Goal: Communication & Community: Answer question/provide support

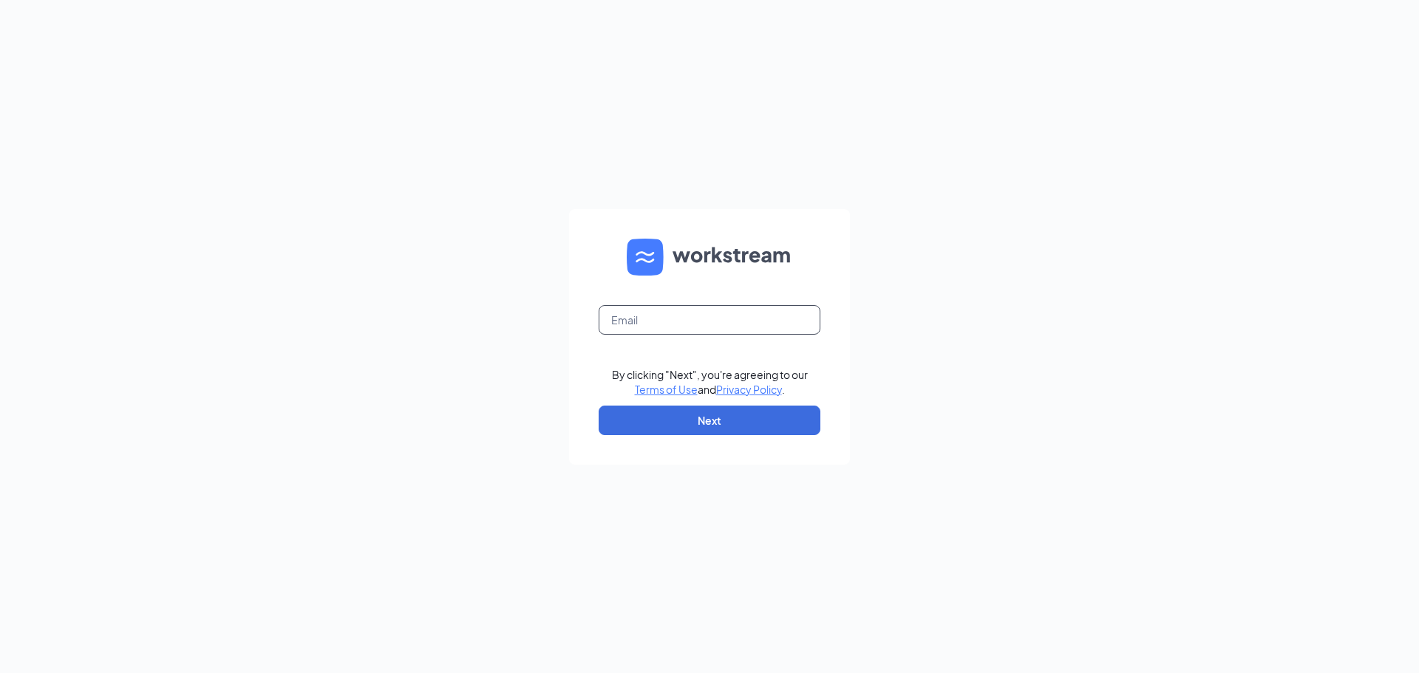
click at [739, 330] on input "text" at bounding box center [709, 320] width 222 height 30
type input "cornelius.fsu@chick-fil-a.com"
click at [663, 421] on button "Next" at bounding box center [709, 421] width 222 height 30
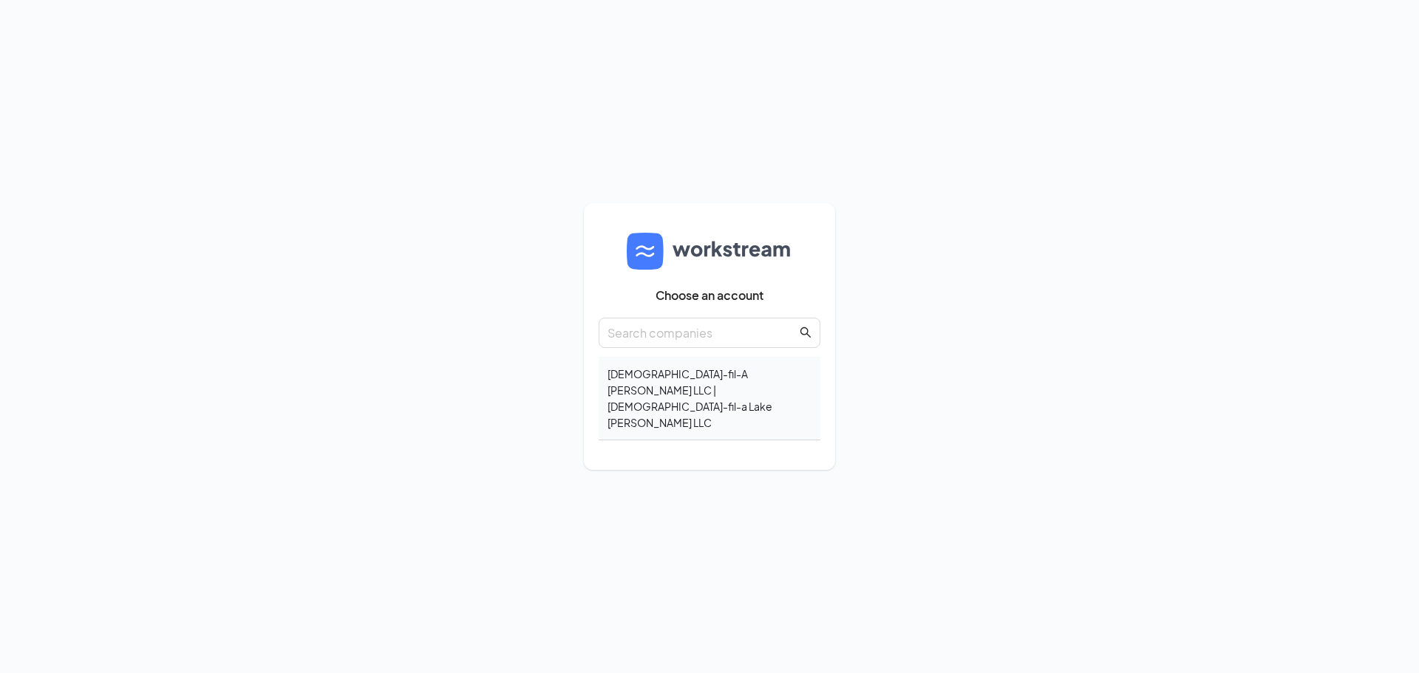
click at [644, 403] on div "Chick-fil-A Cornelius LLC | Chick-fil-a Lake Norman LLC" at bounding box center [709, 398] width 222 height 83
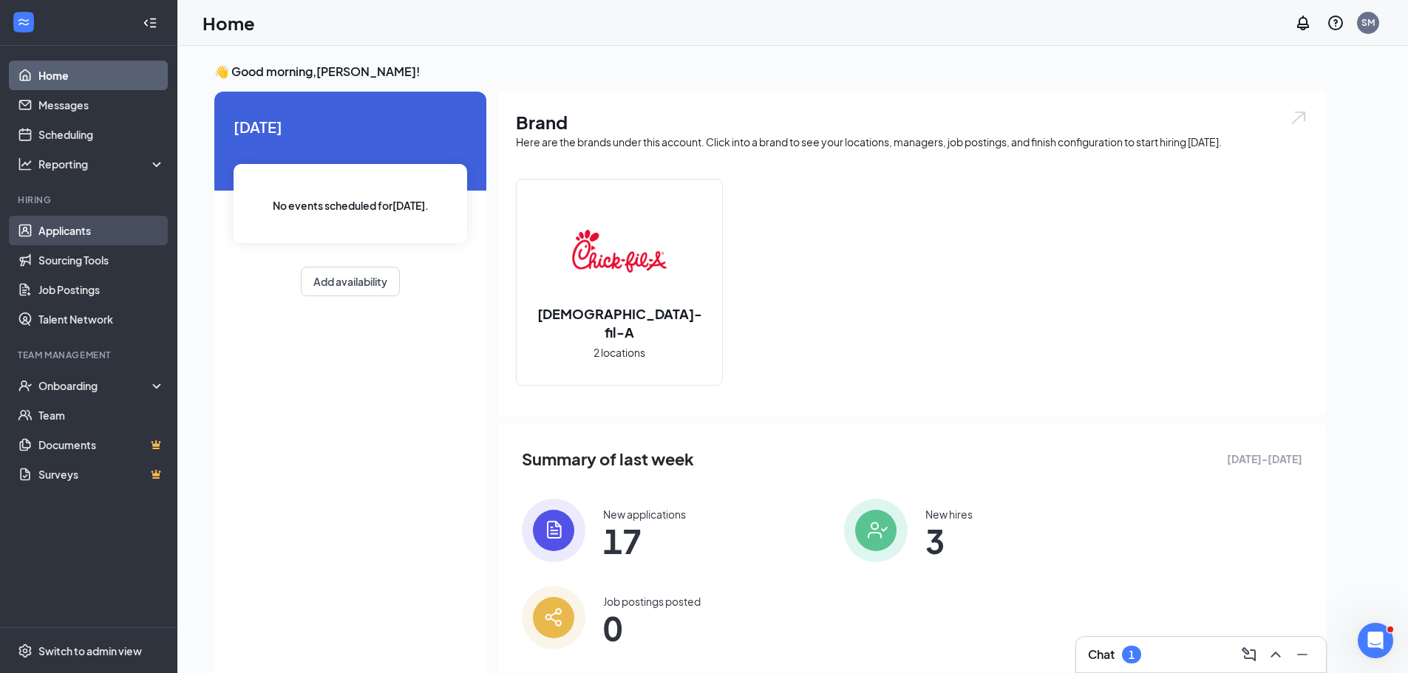
click at [84, 239] on link "Applicants" at bounding box center [101, 231] width 126 height 30
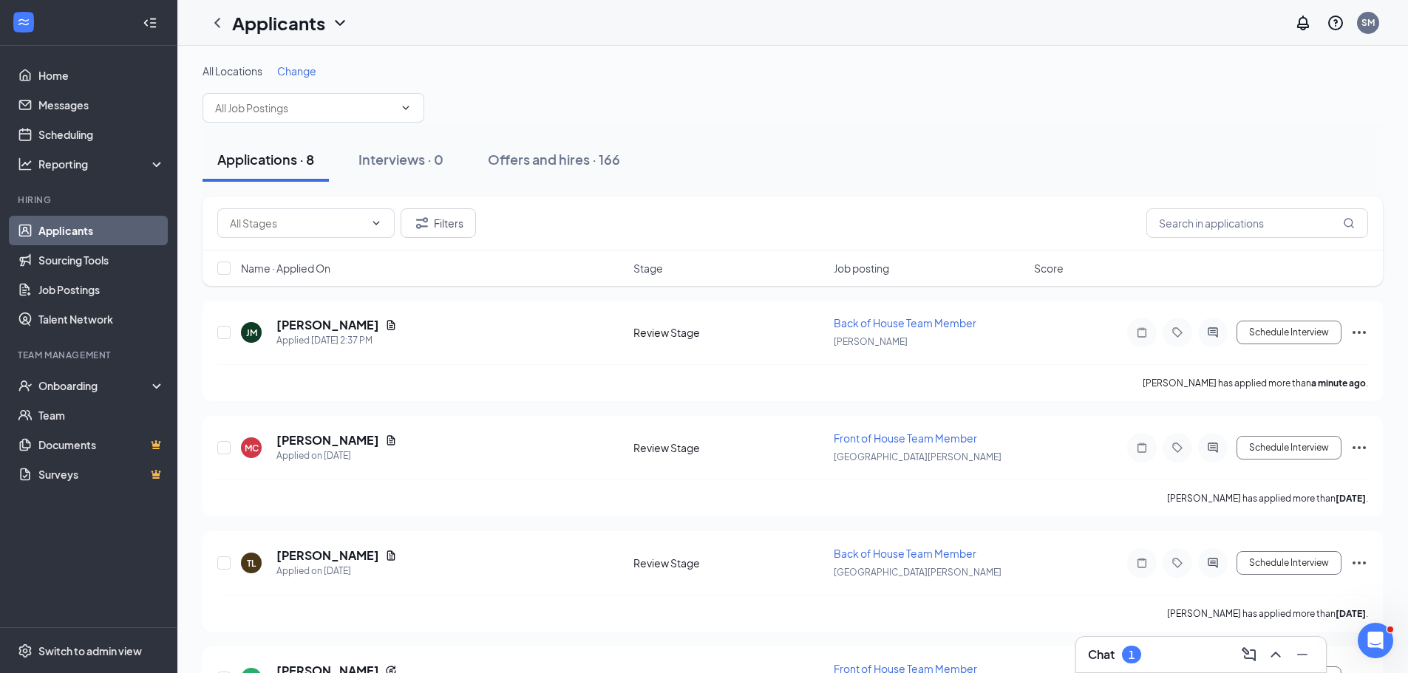
click at [314, 73] on span "Change" at bounding box center [296, 70] width 39 height 13
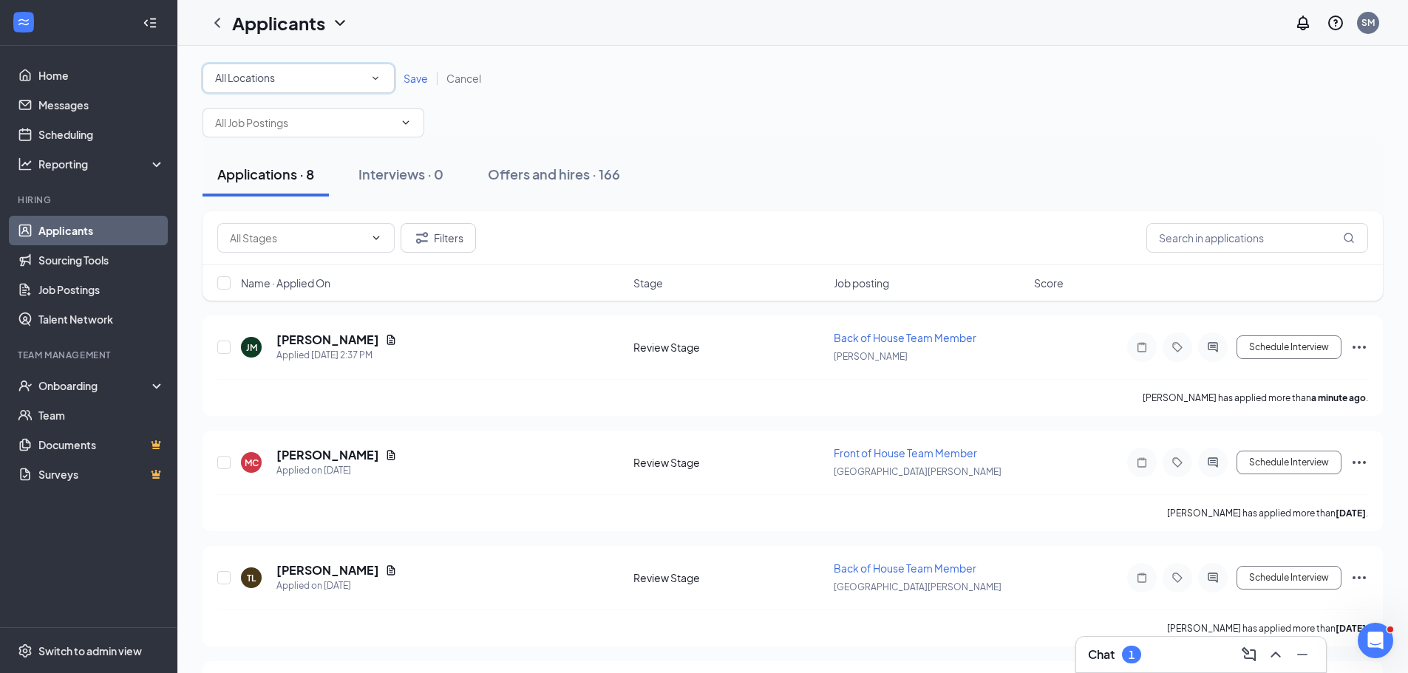
click at [321, 85] on div "All Locations" at bounding box center [298, 78] width 167 height 18
drag, startPoint x: 299, startPoint y: 197, endPoint x: 415, endPoint y: 106, distance: 147.8
click at [326, 181] on li "[GEOGRAPHIC_DATA][PERSON_NAME]" at bounding box center [298, 190] width 192 height 35
click at [417, 81] on span "Save" at bounding box center [415, 78] width 24 height 13
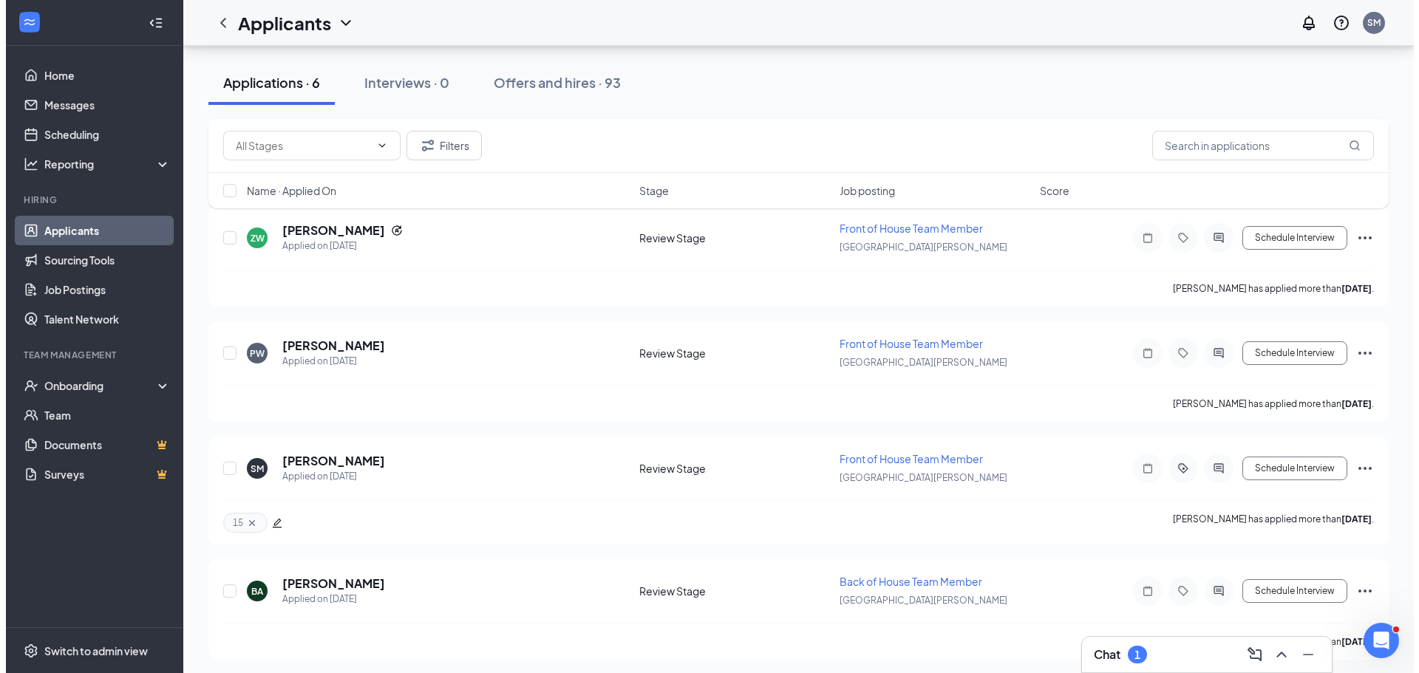
scroll to position [330, 0]
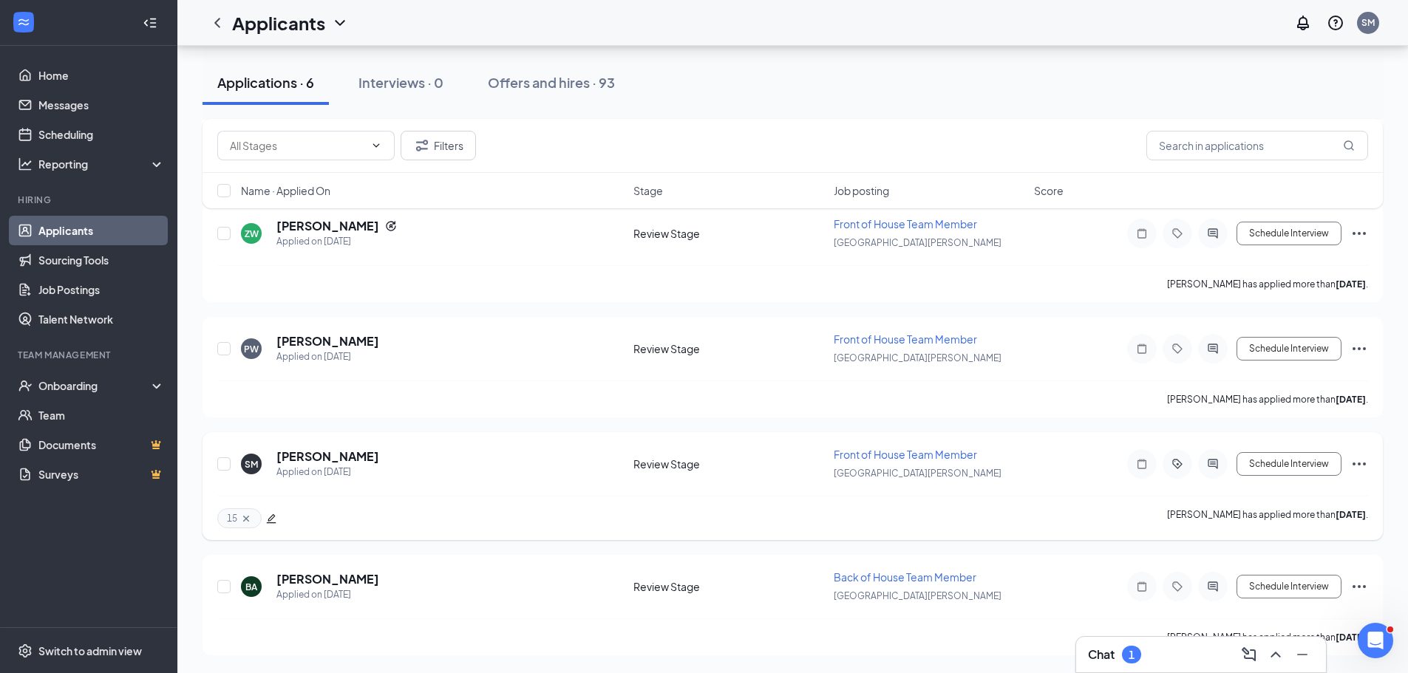
click at [1216, 471] on div at bounding box center [1213, 464] width 30 height 30
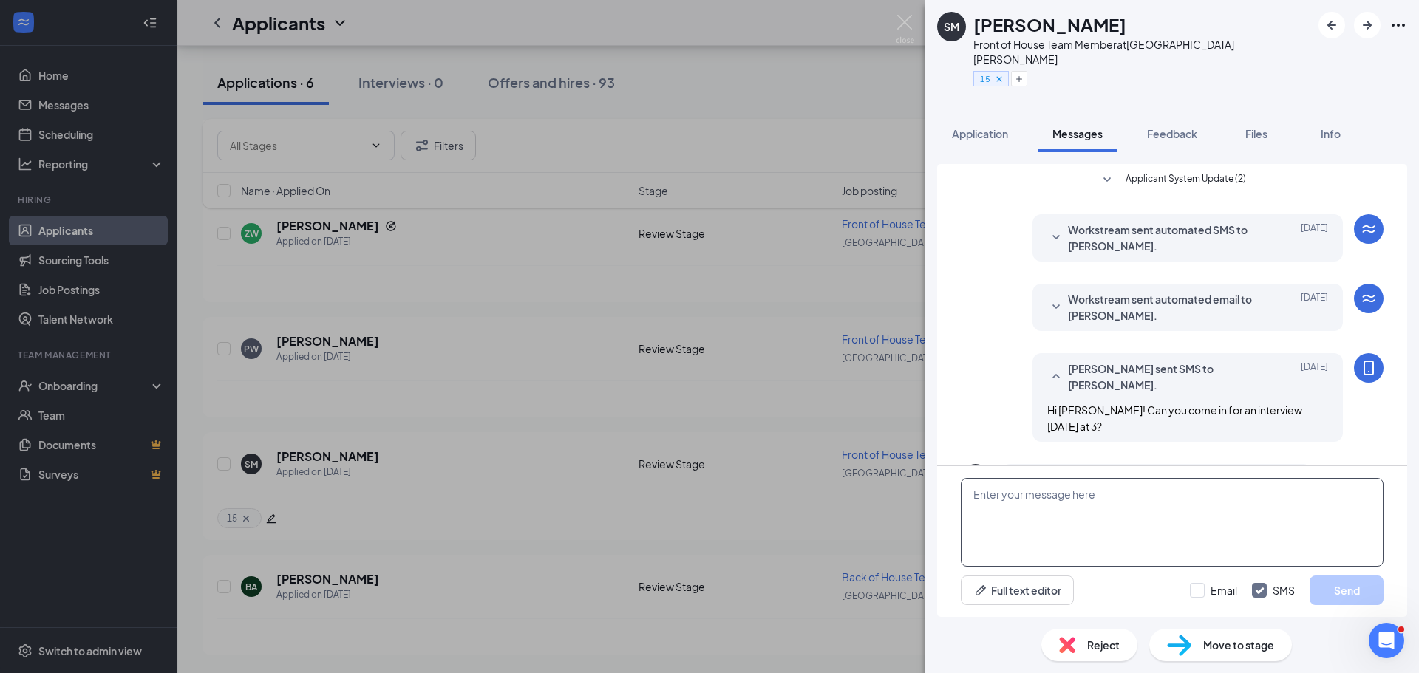
click at [1198, 499] on textarea at bounding box center [1172, 522] width 423 height 89
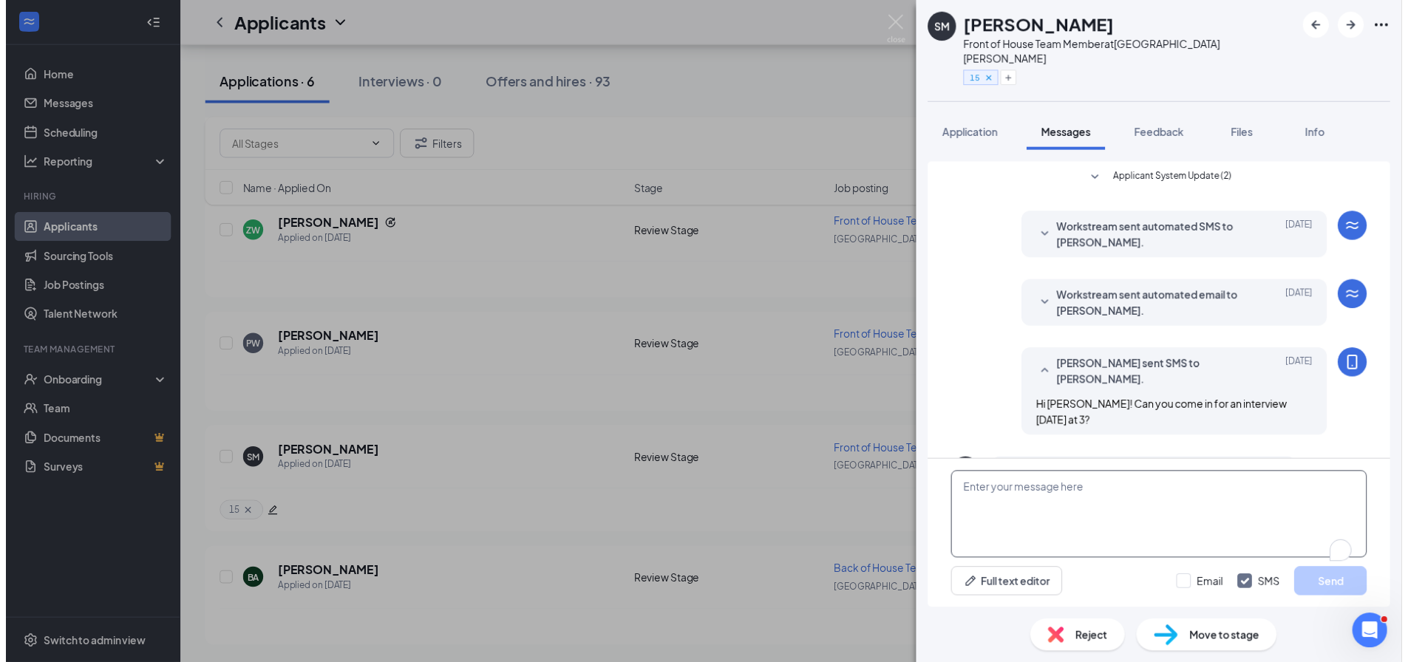
scroll to position [392, 0]
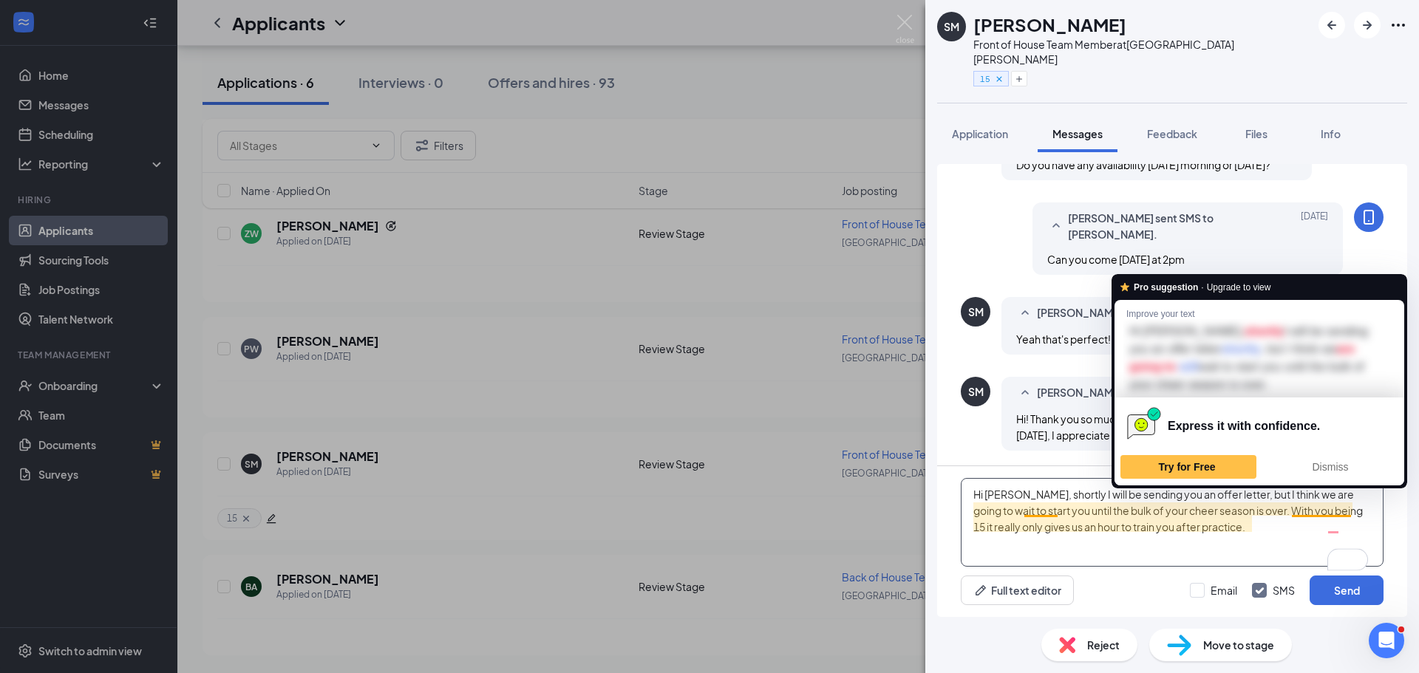
click at [1258, 540] on textarea "Hi Sophia, shortly I will be sending you an offer letter, but I think we are go…" at bounding box center [1172, 522] width 423 height 89
click at [1306, 518] on textarea "Hi Sophia, shortly I will be sending you an offer letter, but I think we are go…" at bounding box center [1172, 522] width 423 height 89
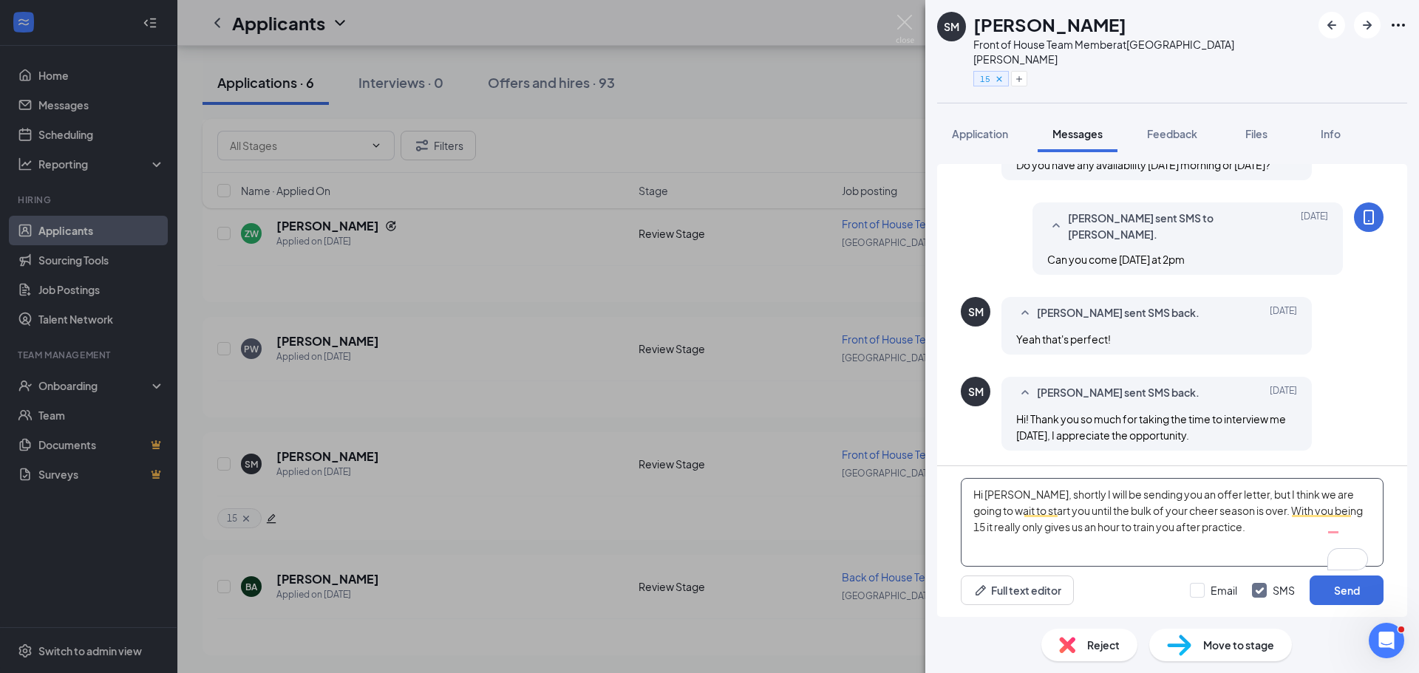
drag, startPoint x: 1278, startPoint y: 495, endPoint x: 1245, endPoint y: 501, distance: 33.0
click at [1245, 501] on textarea "Hi Sophia, shortly I will be sending you an offer letter, but I think we are go…" at bounding box center [1172, 522] width 423 height 89
click at [1286, 525] on textarea "Hi Sophia, shortly I will be sending you an offer letter, but we are going to w…" at bounding box center [1172, 522] width 423 height 89
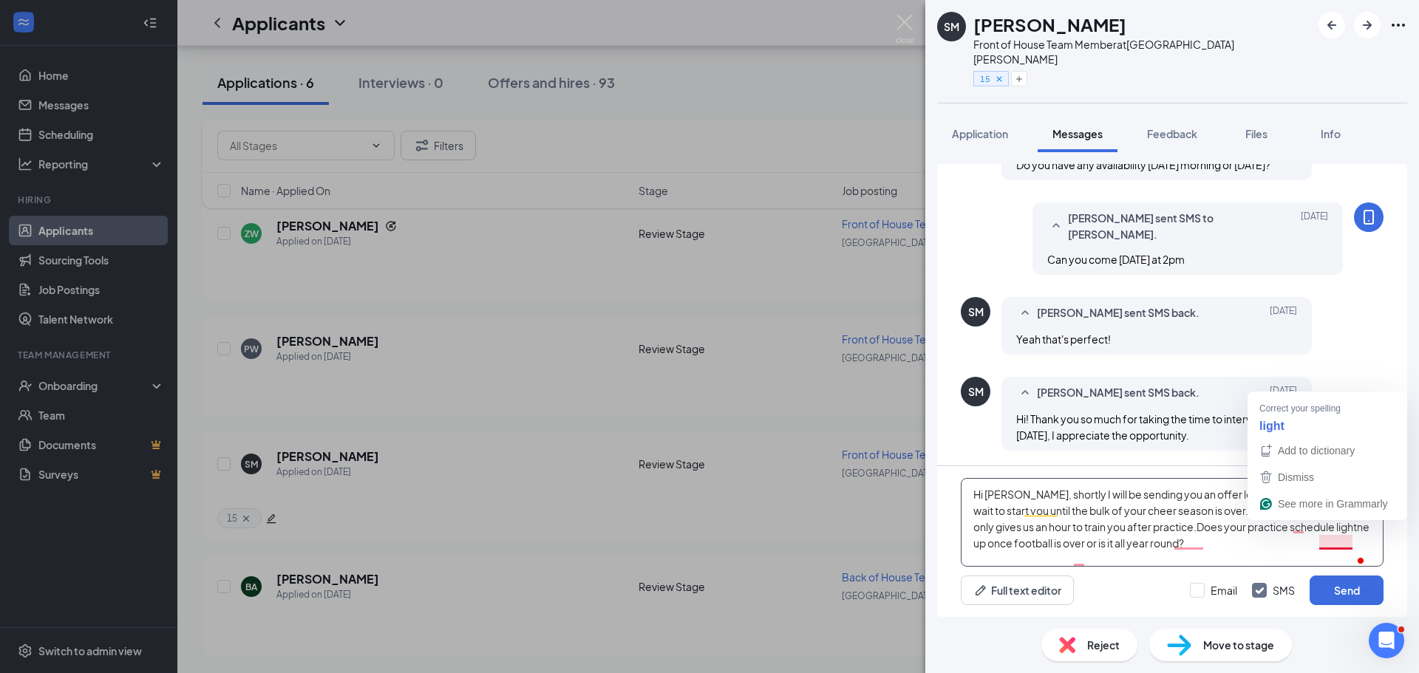
click at [1291, 554] on textarea "Hi Sophia, shortly I will be sending you an offer letter, but we are going to w…" at bounding box center [1172, 522] width 423 height 89
click at [1352, 526] on textarea "Hi Sophia, shortly I will be sending you an offer letter, but we are going to w…" at bounding box center [1172, 522] width 423 height 89
click at [1283, 550] on textarea "Hi [PERSON_NAME], shortly I will be sending you an offer letter, but we are goi…" at bounding box center [1172, 522] width 423 height 89
type textarea "Hi [PERSON_NAME], shortly I will be sending you an offer letter, but we are goi…"
click at [1371, 588] on button "Send" at bounding box center [1346, 591] width 74 height 30
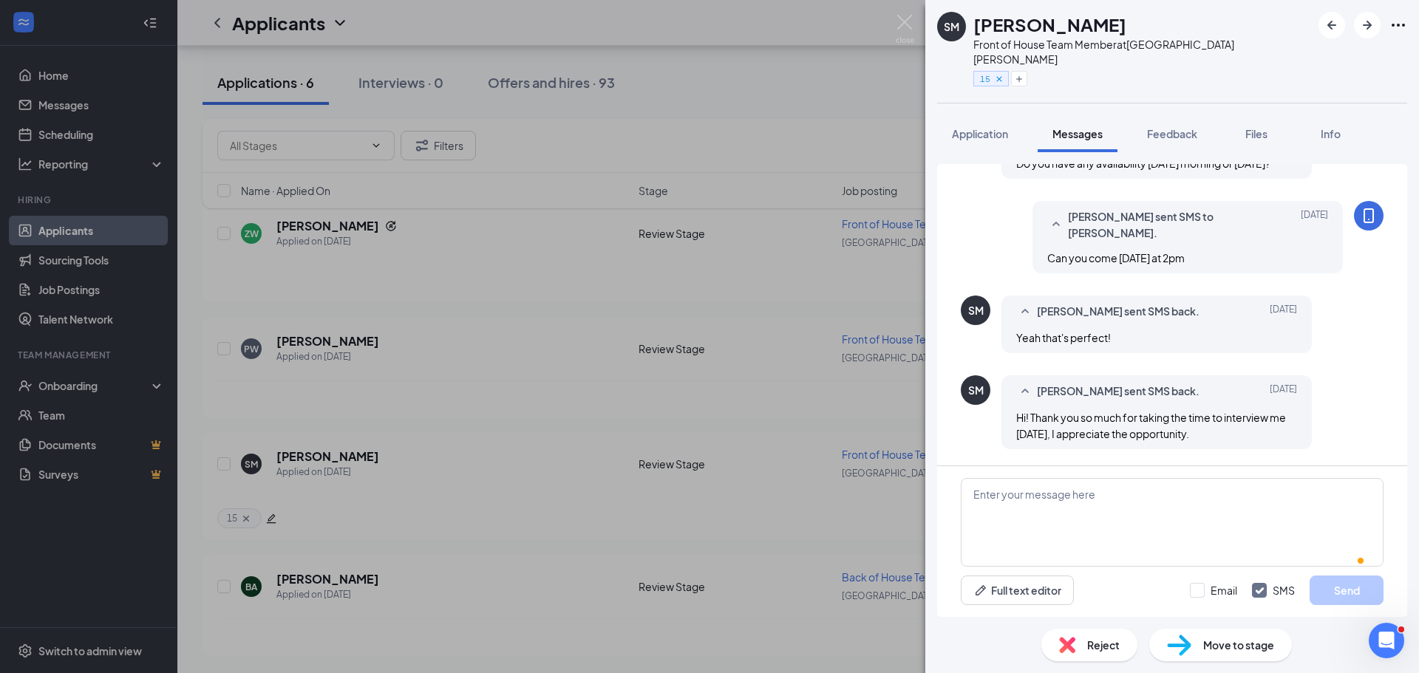
click at [626, 553] on div "SM Sophia Meyer Front of House Team Member at Lake Norman 15 Application Messag…" at bounding box center [709, 336] width 1419 height 673
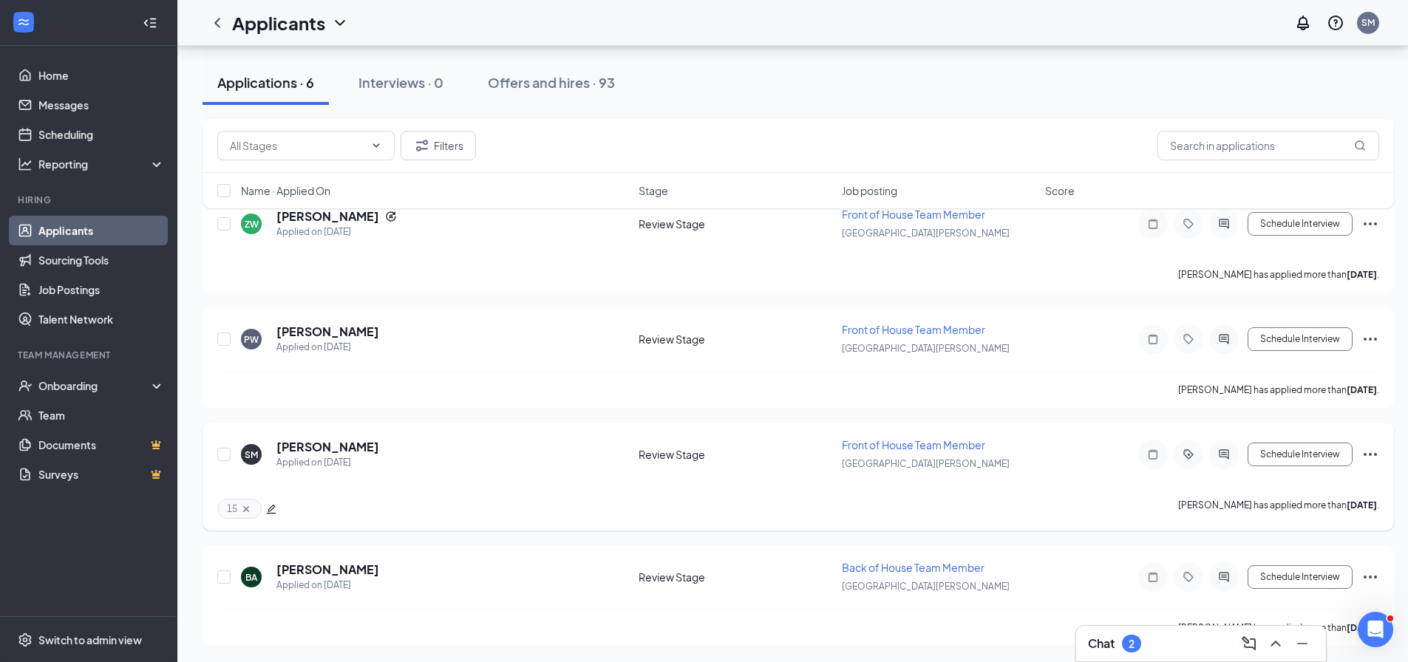
scroll to position [341, 0]
click at [1364, 573] on icon "Ellipses" at bounding box center [1370, 576] width 18 height 18
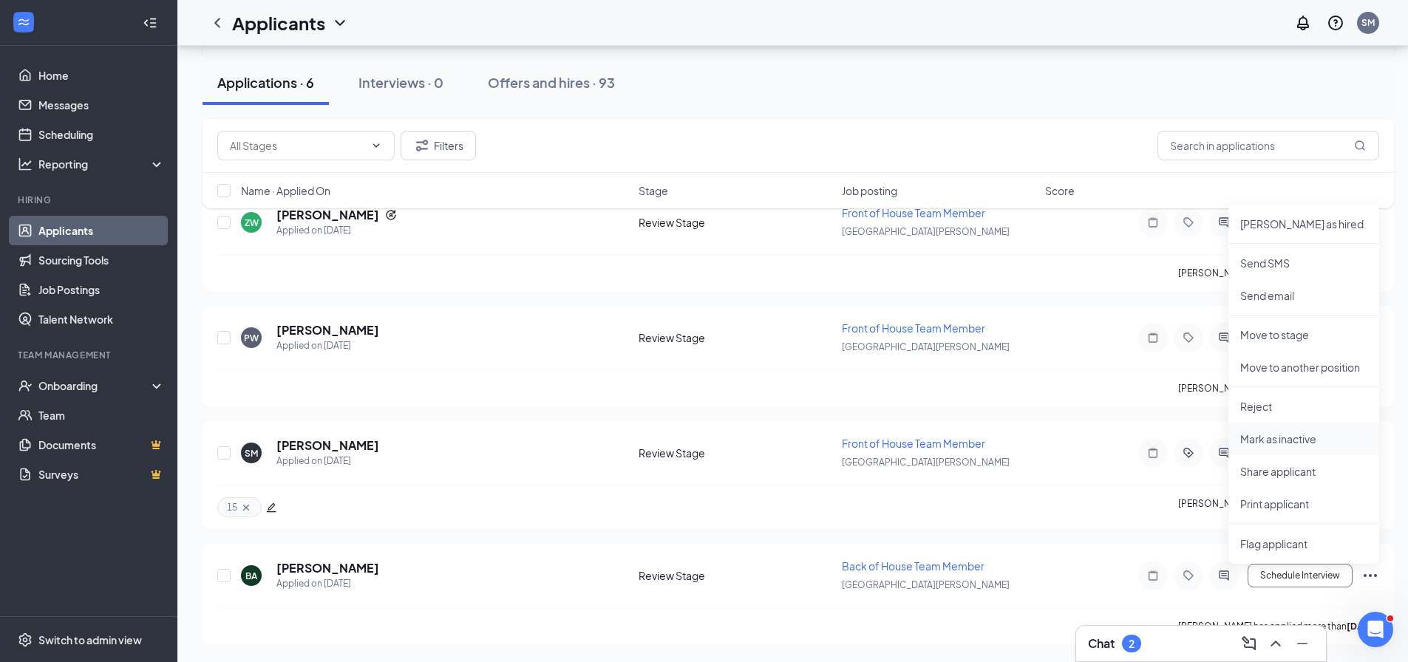
click at [1320, 432] on p "Mark as inactive" at bounding box center [1303, 439] width 127 height 15
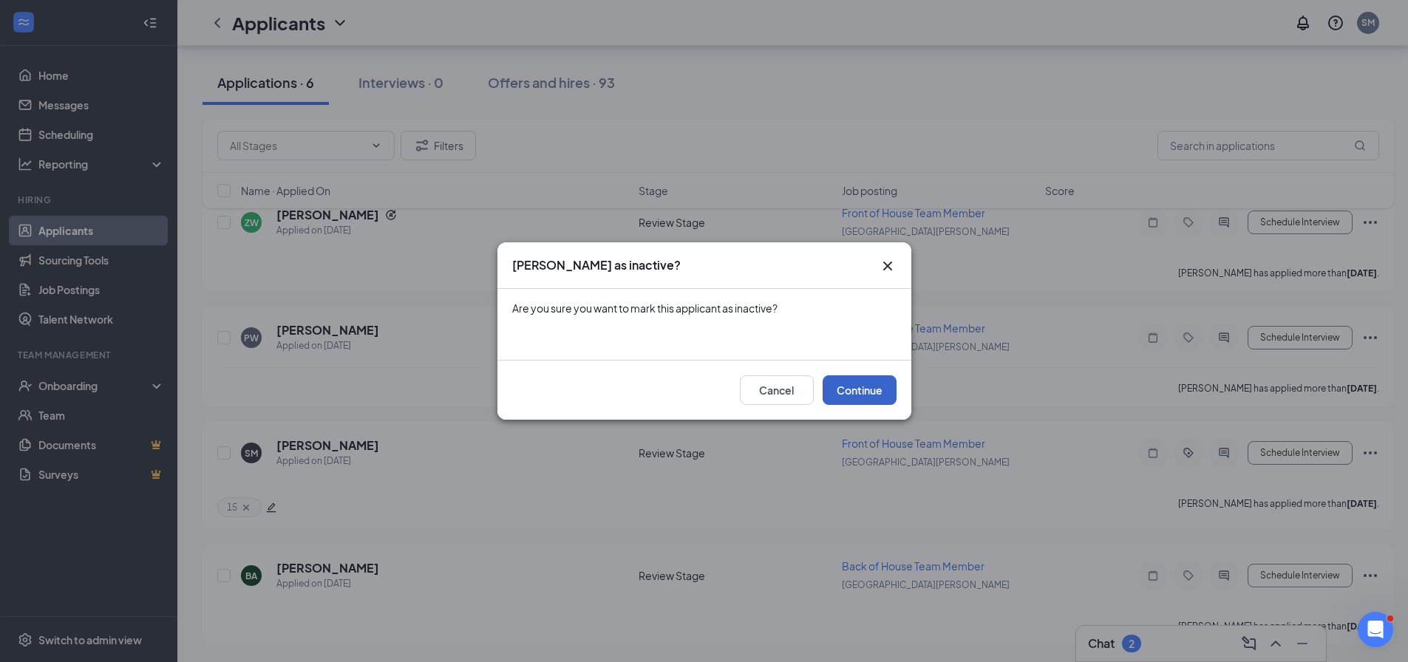
click at [878, 395] on button "Continue" at bounding box center [859, 390] width 74 height 30
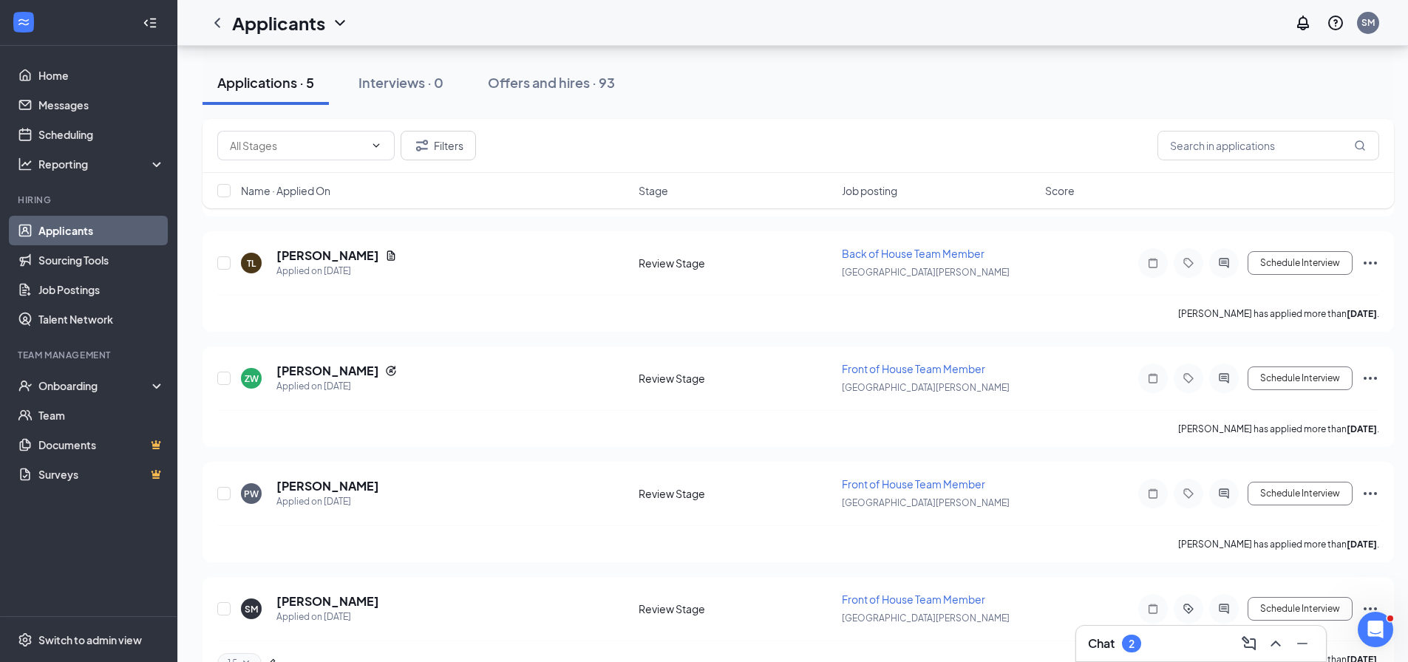
scroll to position [151, 0]
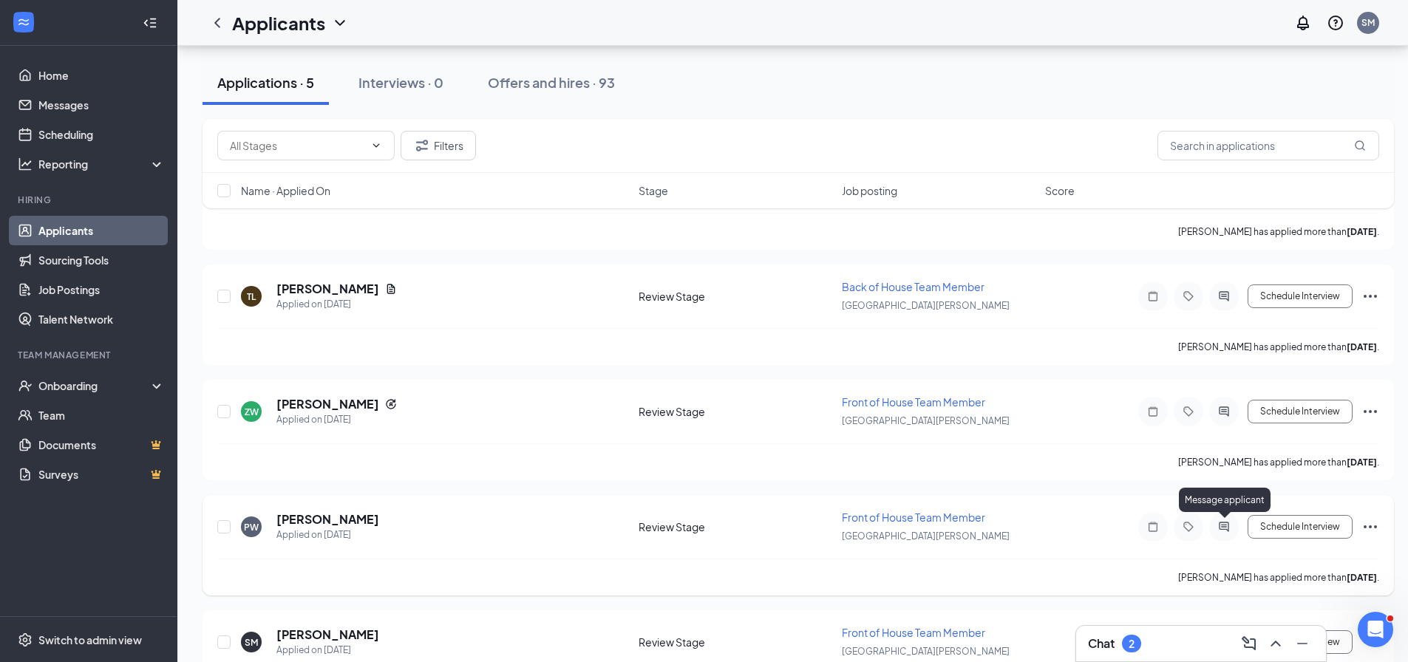
click at [1215, 532] on icon "ActiveChat" at bounding box center [1224, 527] width 18 height 12
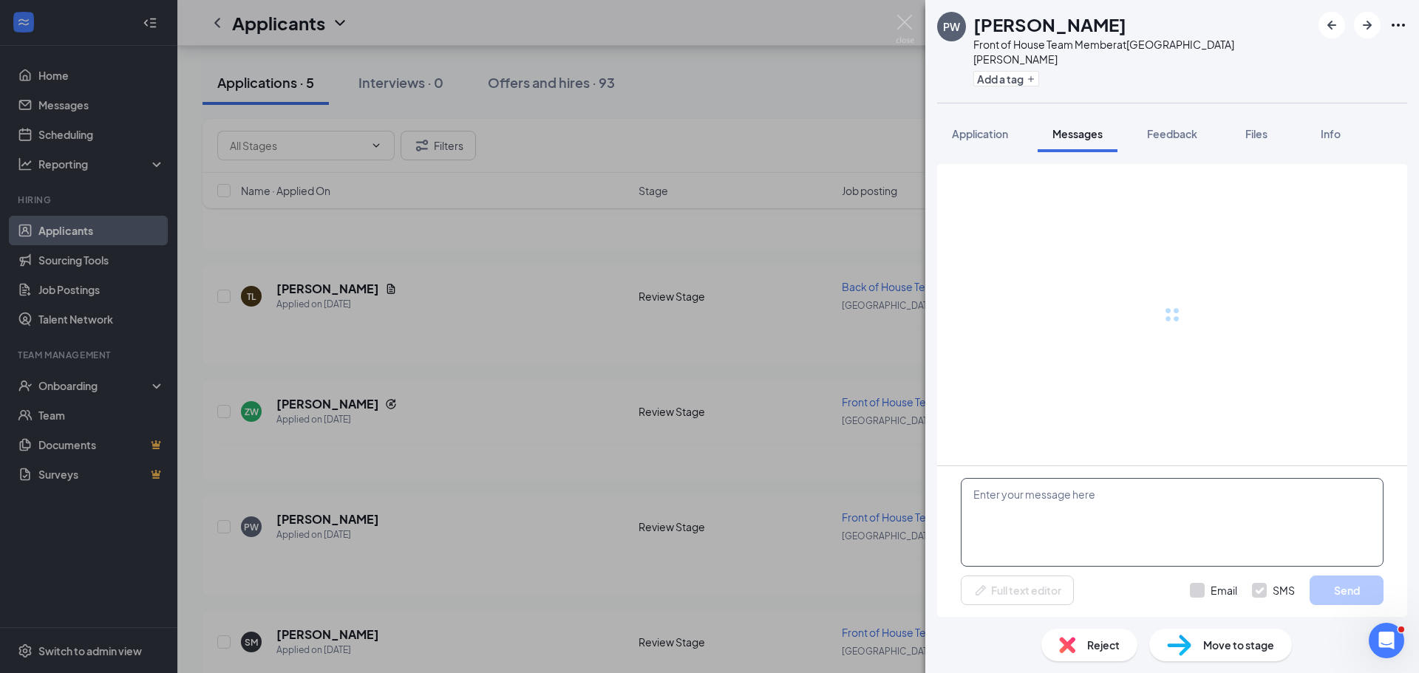
click at [1163, 552] on textarea at bounding box center [1172, 522] width 423 height 89
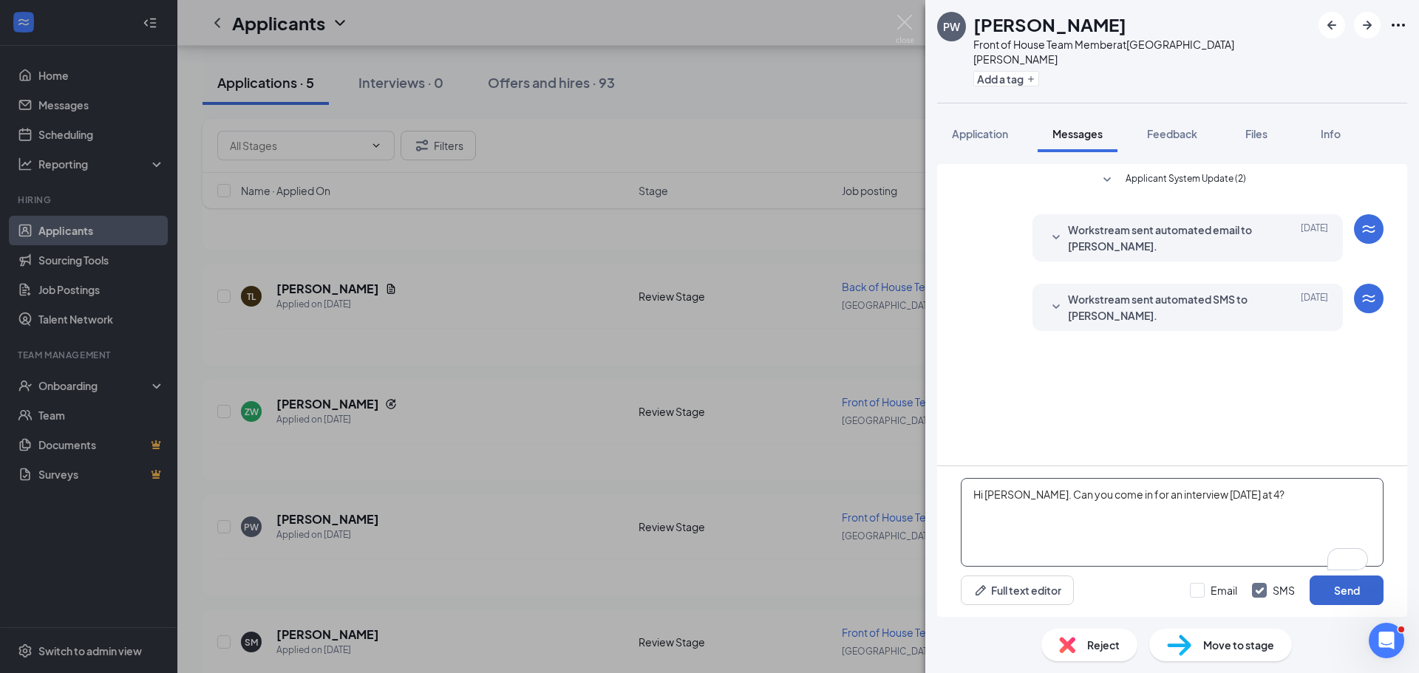
type textarea "Hi Payton. Can you come in for an interview tomorrow at 4?"
click at [1360, 582] on button "Send" at bounding box center [1346, 591] width 74 height 30
click at [598, 541] on div "PW Peyton Wilson Front of House Team Member at Lake Norman Add a tag Applicatio…" at bounding box center [709, 336] width 1419 height 673
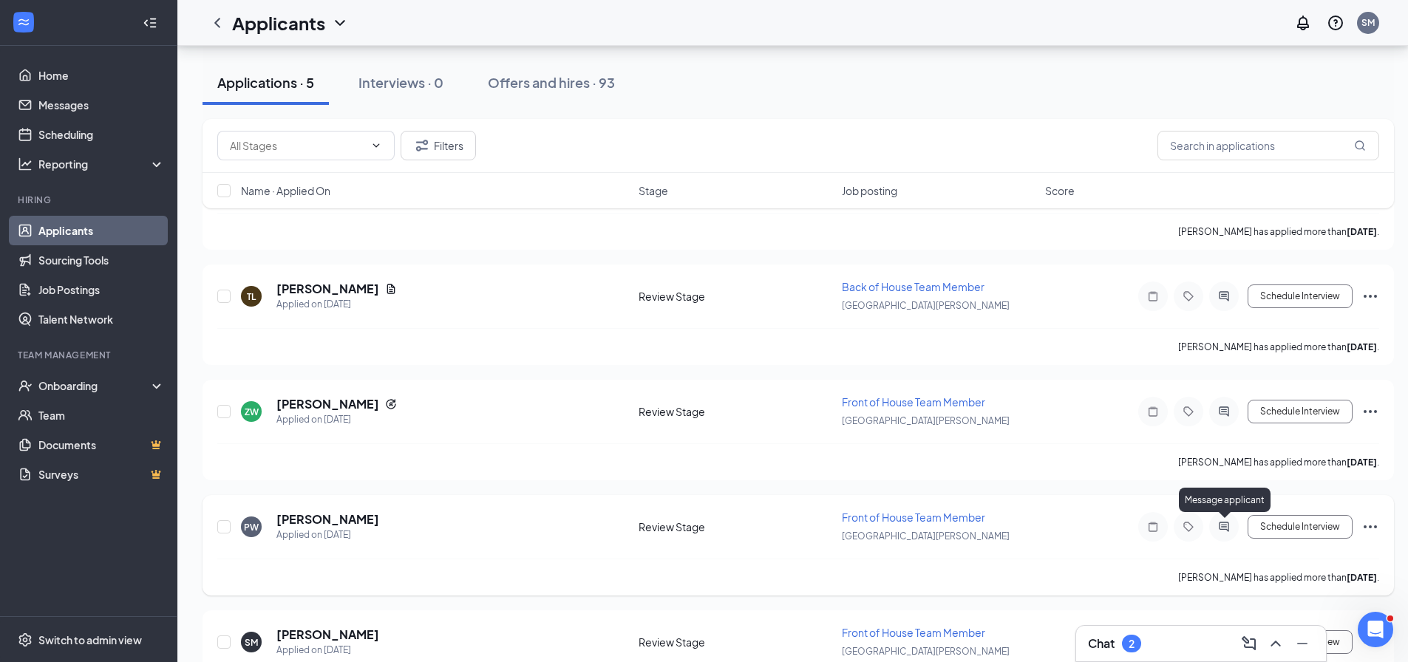
click at [1216, 525] on icon "ActiveChat" at bounding box center [1224, 527] width 18 height 12
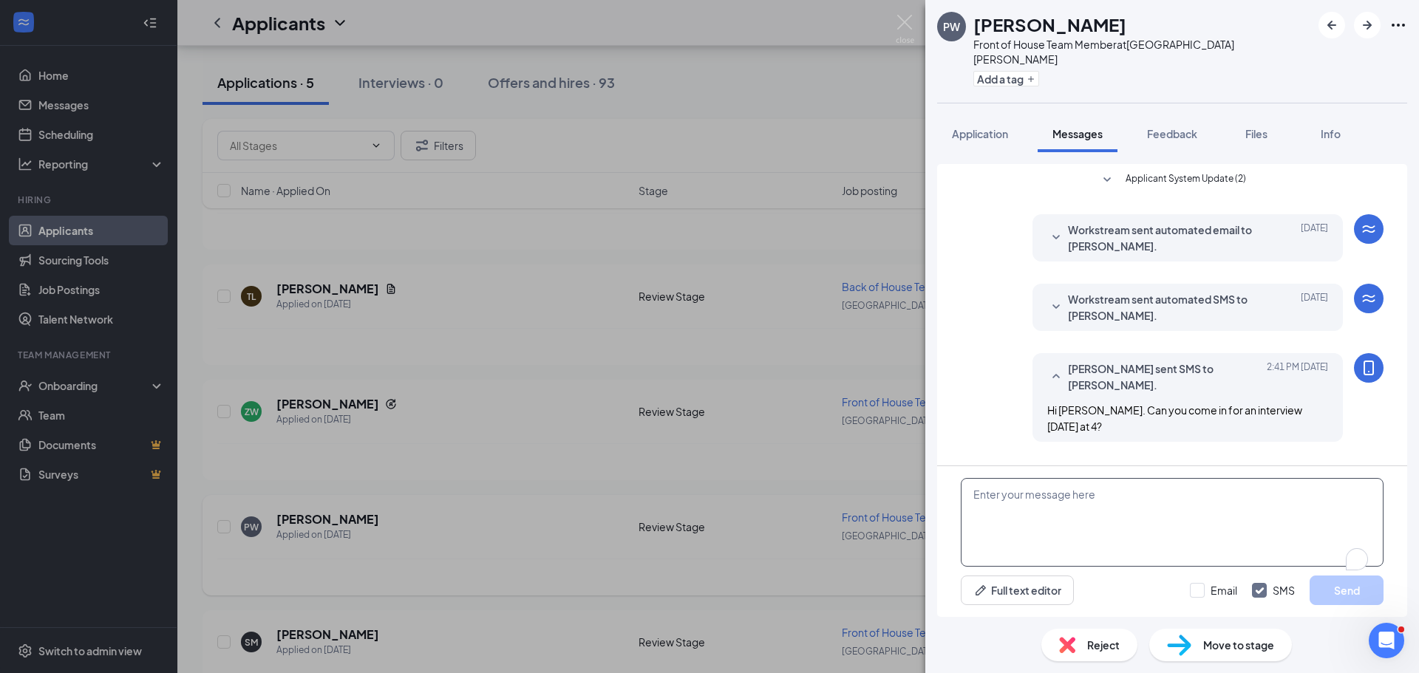
click at [1216, 525] on textarea "To enrich screen reader interactions, please activate Accessibility in Grammarl…" at bounding box center [1172, 522] width 423 height 89
type textarea "*"
click at [582, 516] on div "PW Peyton Wilson Front of House Team Member at Lake Norman Add a tag Applicatio…" at bounding box center [709, 336] width 1419 height 673
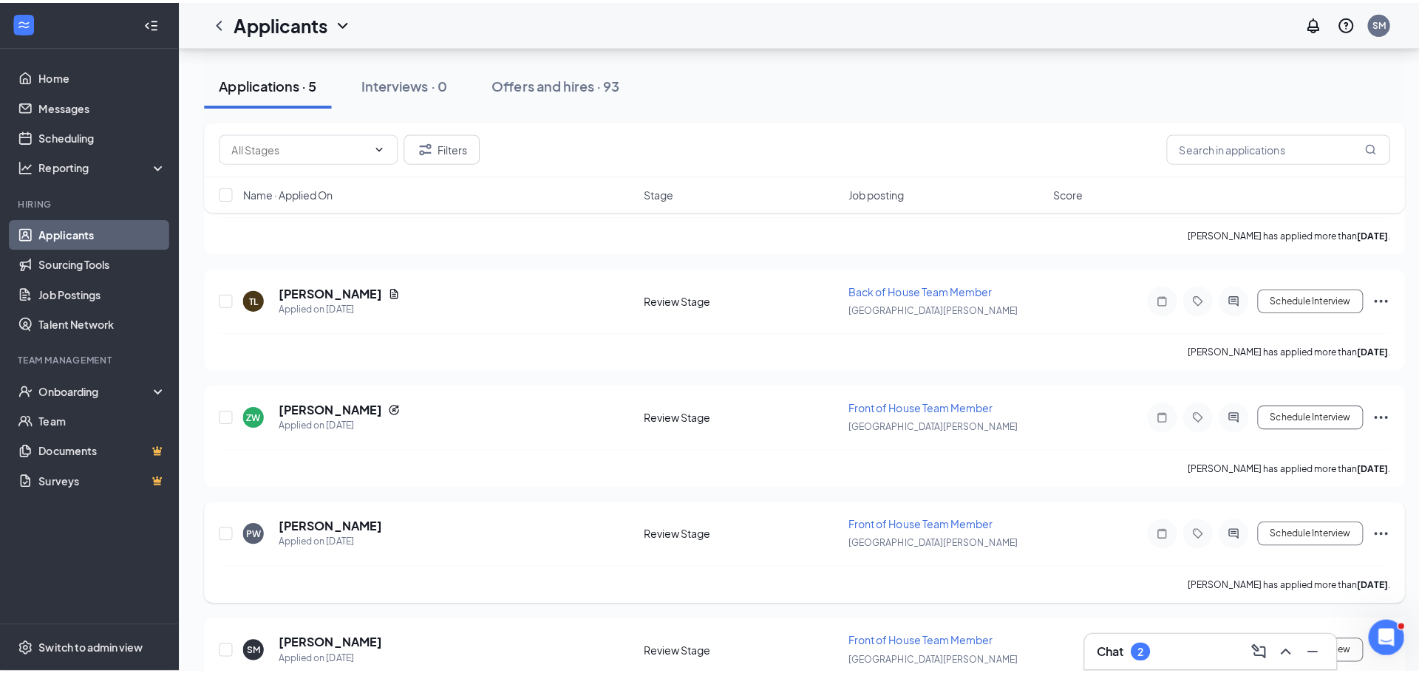
scroll to position [4, 0]
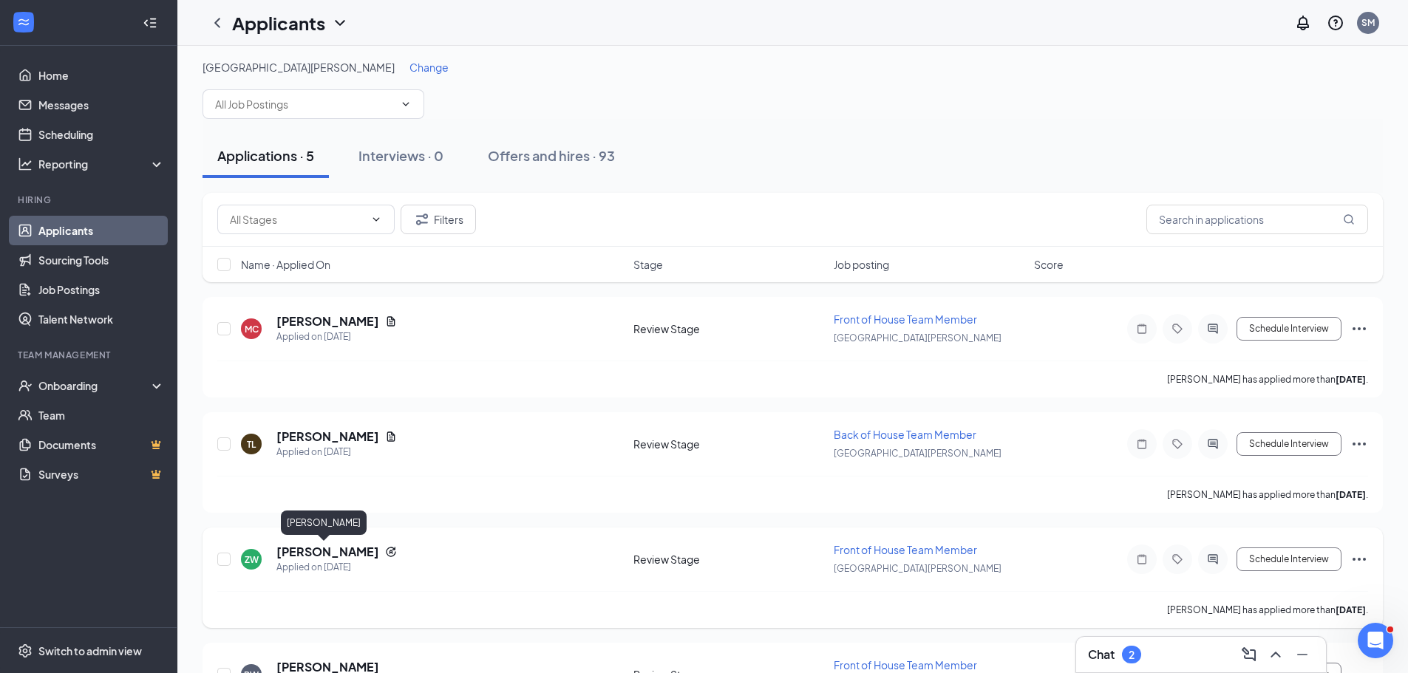
click at [341, 557] on h5 "[PERSON_NAME]" at bounding box center [327, 552] width 103 height 16
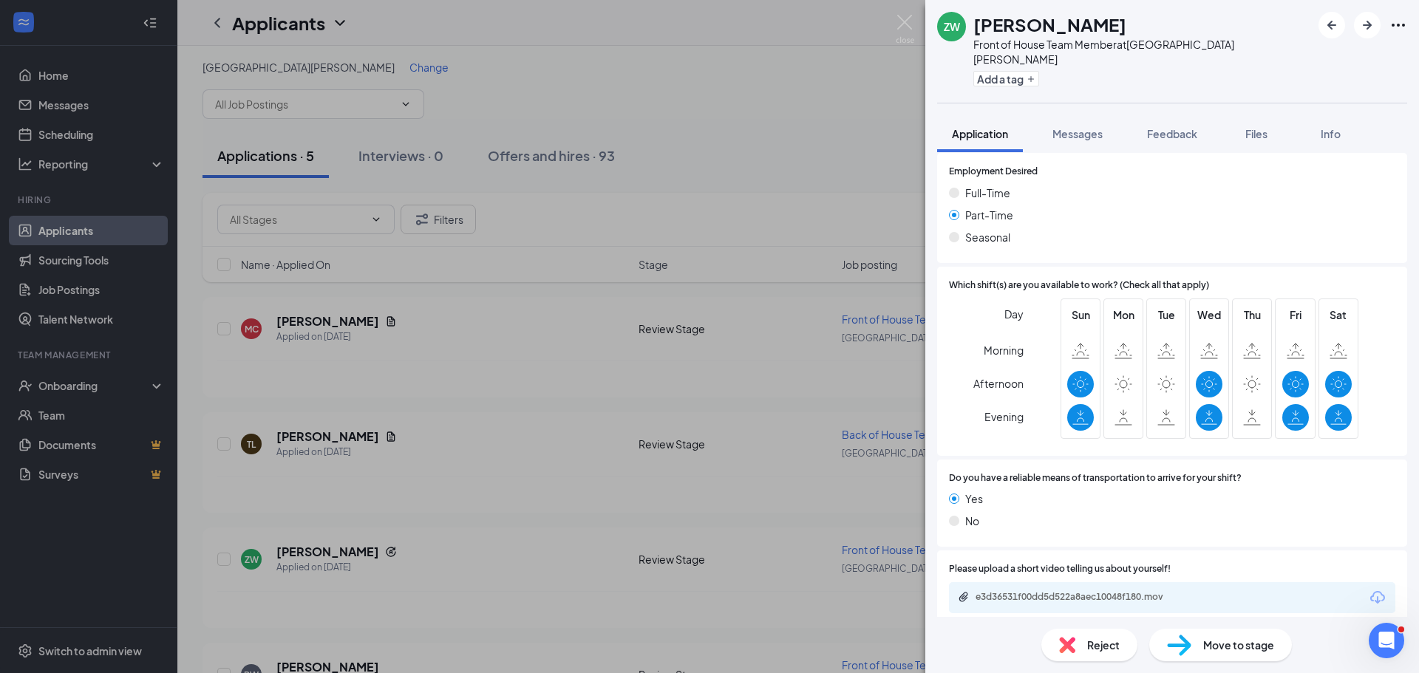
scroll to position [1491, 0]
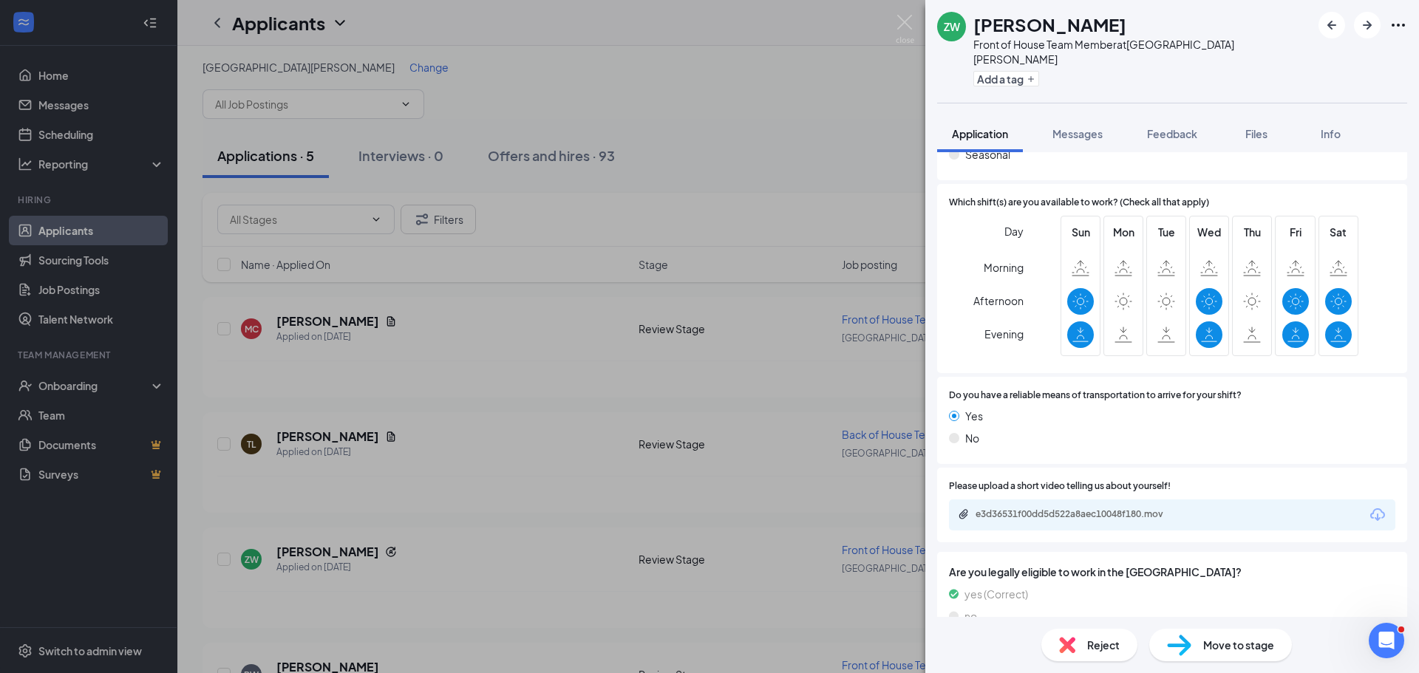
click at [1370, 508] on icon "Download" at bounding box center [1377, 514] width 15 height 13
click at [635, 570] on div "ZW Zion Williams Front of House Team Member at Lake Norman Add a tag Applicatio…" at bounding box center [709, 336] width 1419 height 673
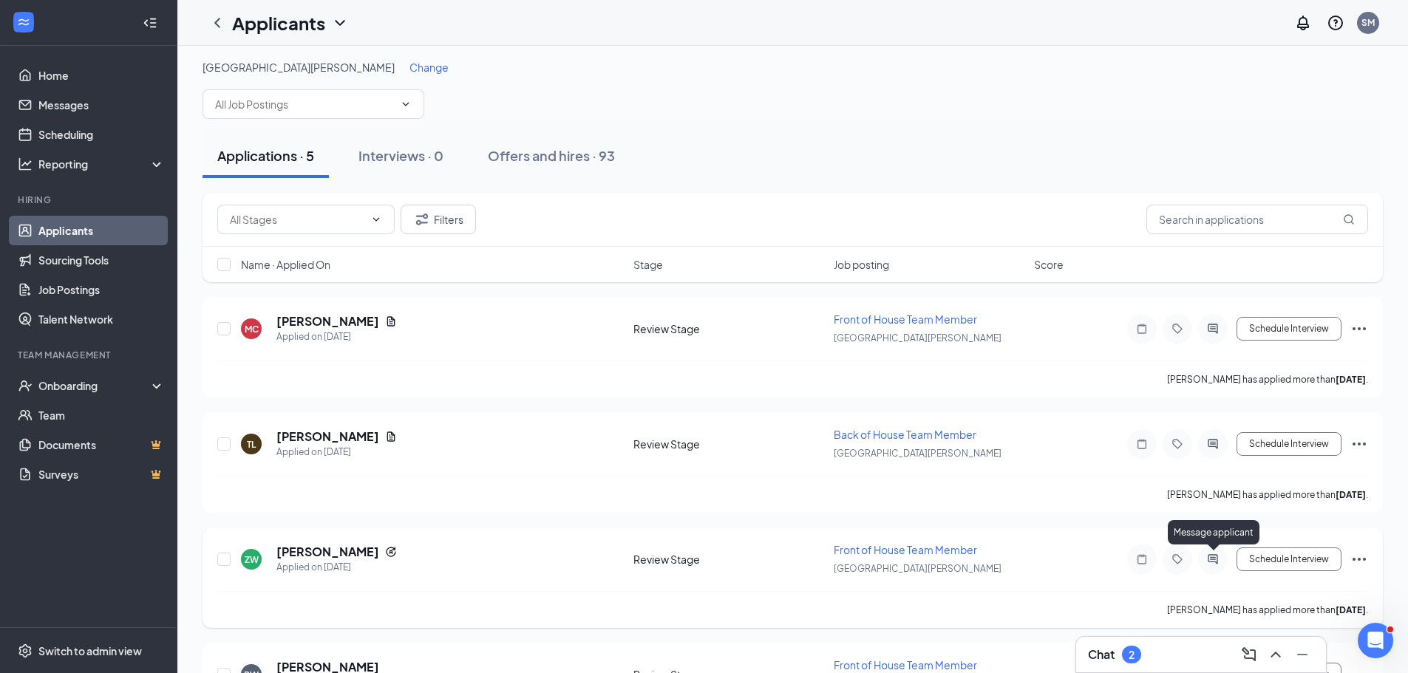
click at [1218, 559] on icon "ActiveChat" at bounding box center [1213, 559] width 18 height 12
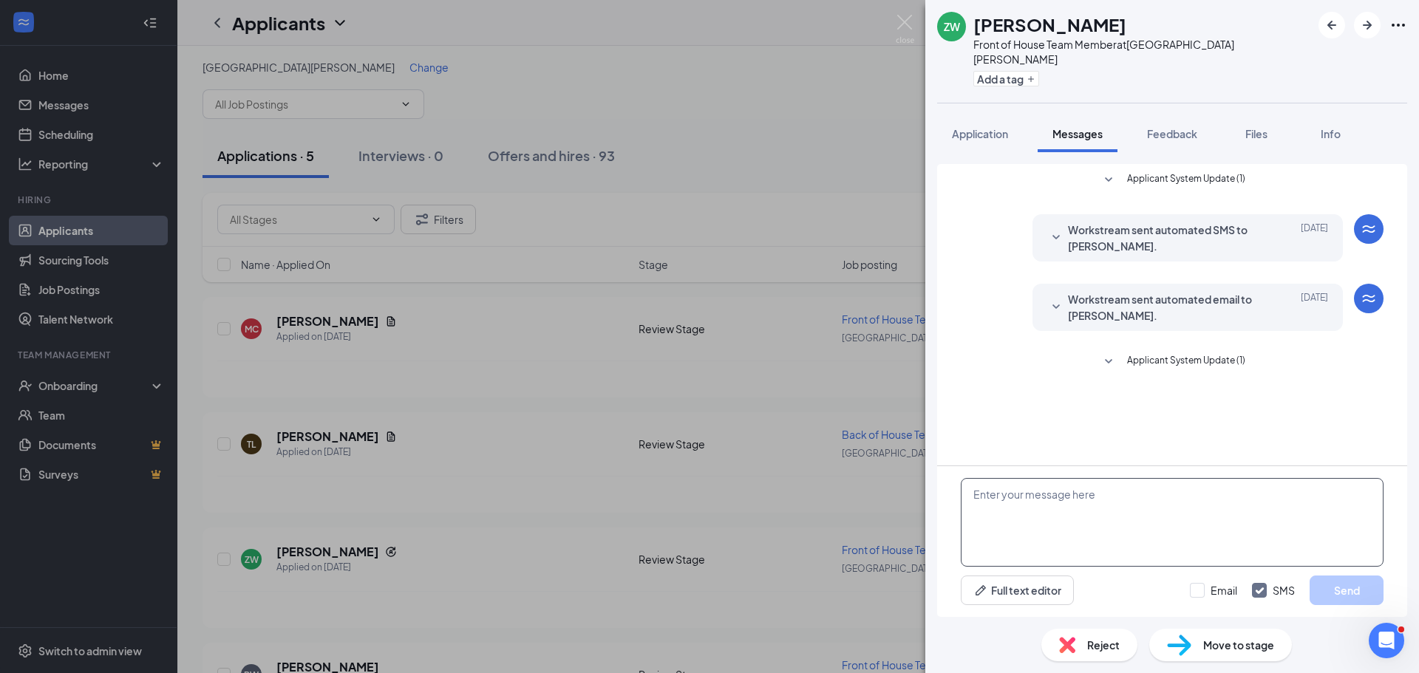
click at [1155, 525] on textarea at bounding box center [1172, 522] width 423 height 89
type textarea "Hi [PERSON_NAME]! Can you come in for an interview [DATE] at 4?"
click at [1355, 578] on button "Send" at bounding box center [1346, 591] width 74 height 30
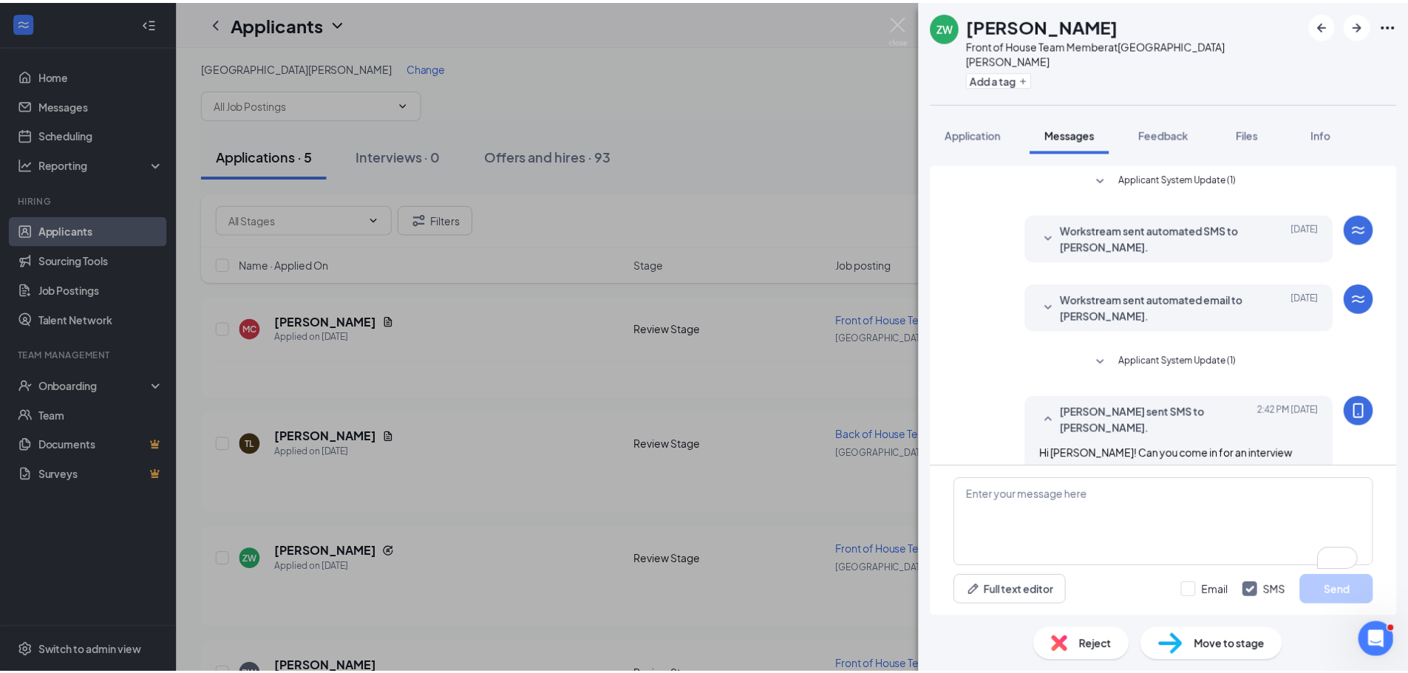
scroll to position [3, 0]
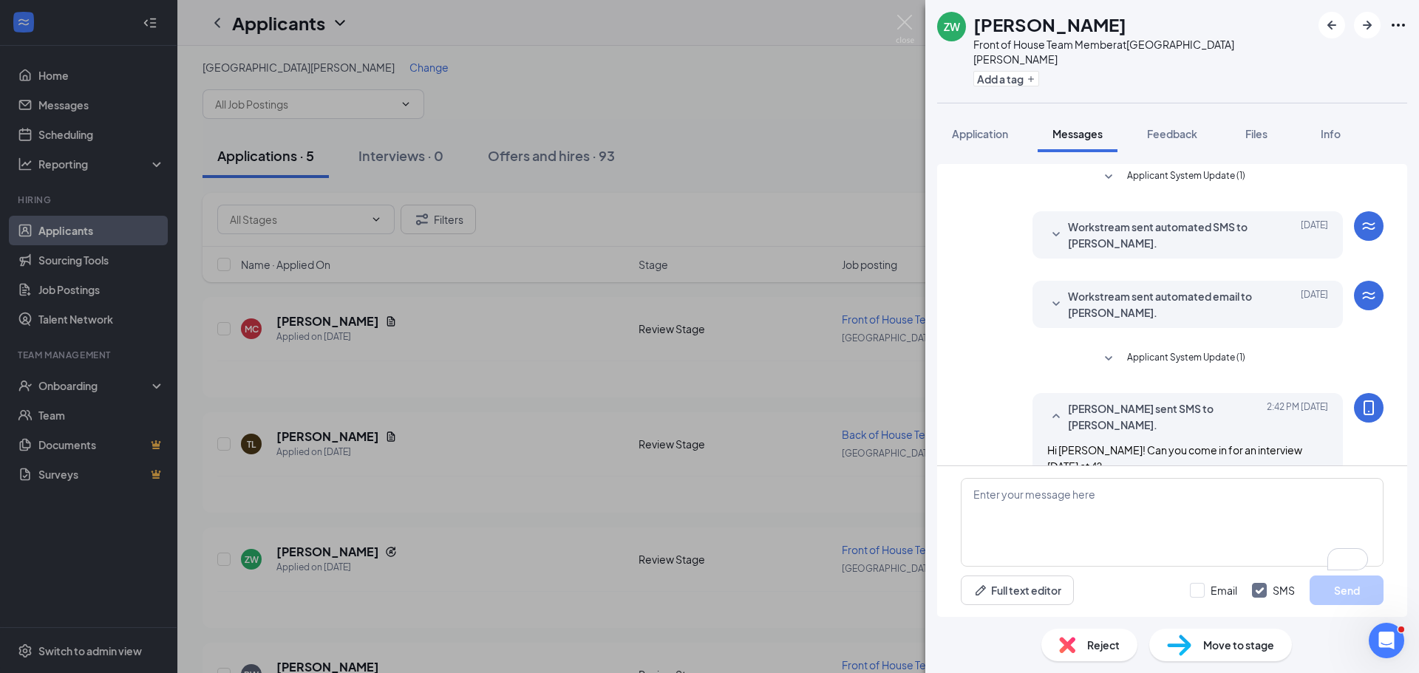
click at [743, 542] on div "ZW Zion Williams Front of House Team Member at Lake Norman Add a tag Applicatio…" at bounding box center [709, 336] width 1419 height 673
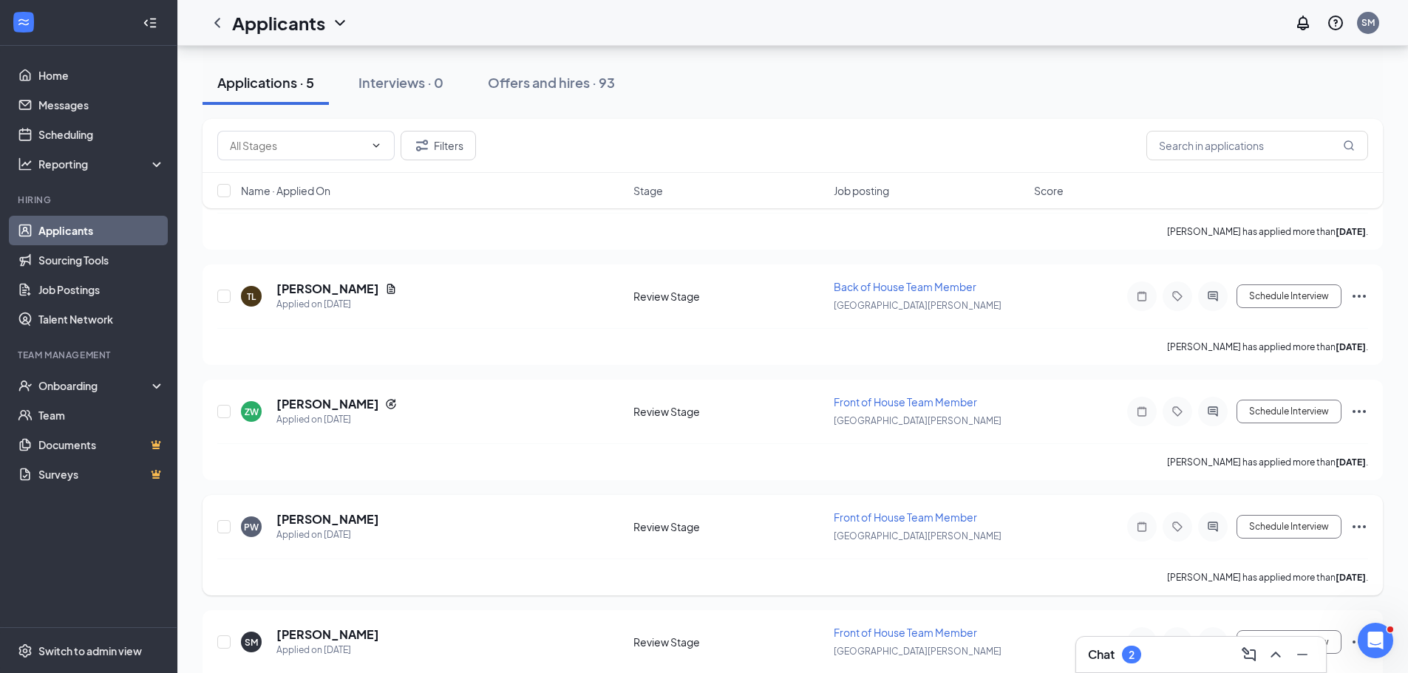
scroll to position [214, 0]
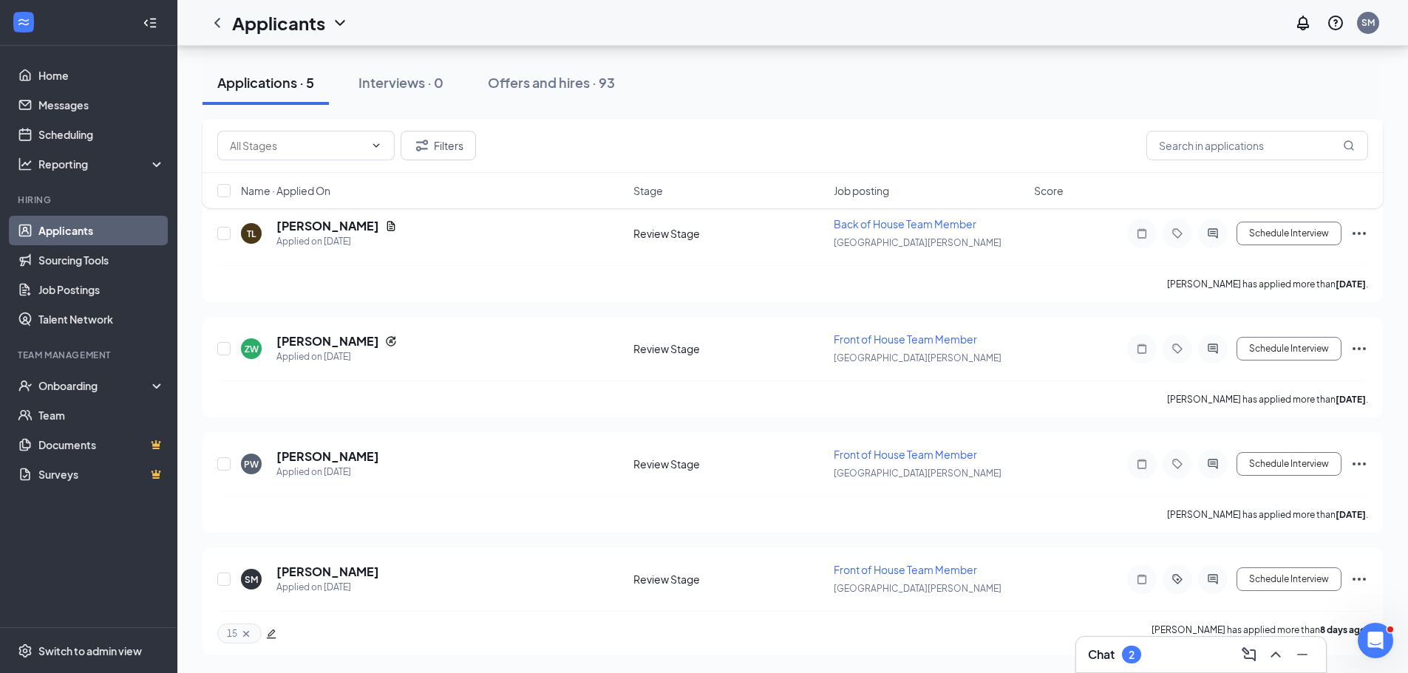
click at [1139, 670] on div "Chat 2" at bounding box center [1201, 654] width 250 height 35
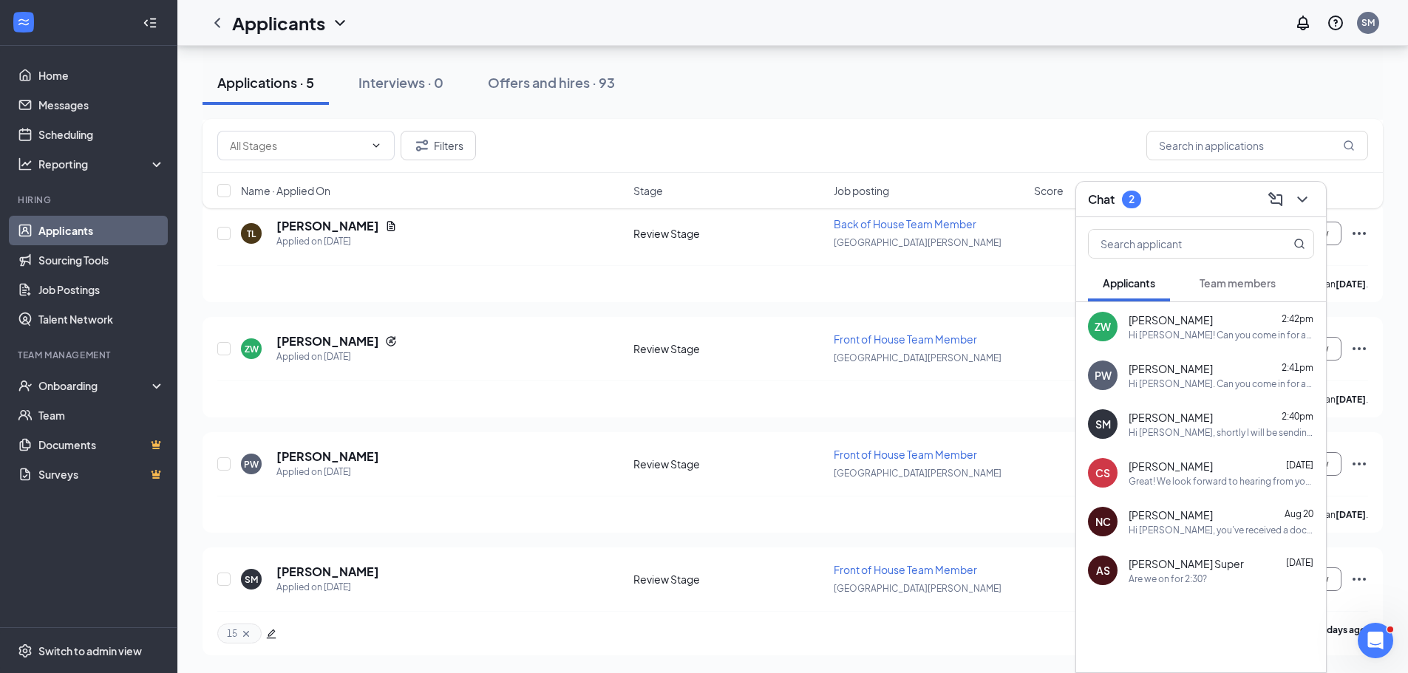
click at [1223, 287] on span "Team members" at bounding box center [1237, 282] width 76 height 13
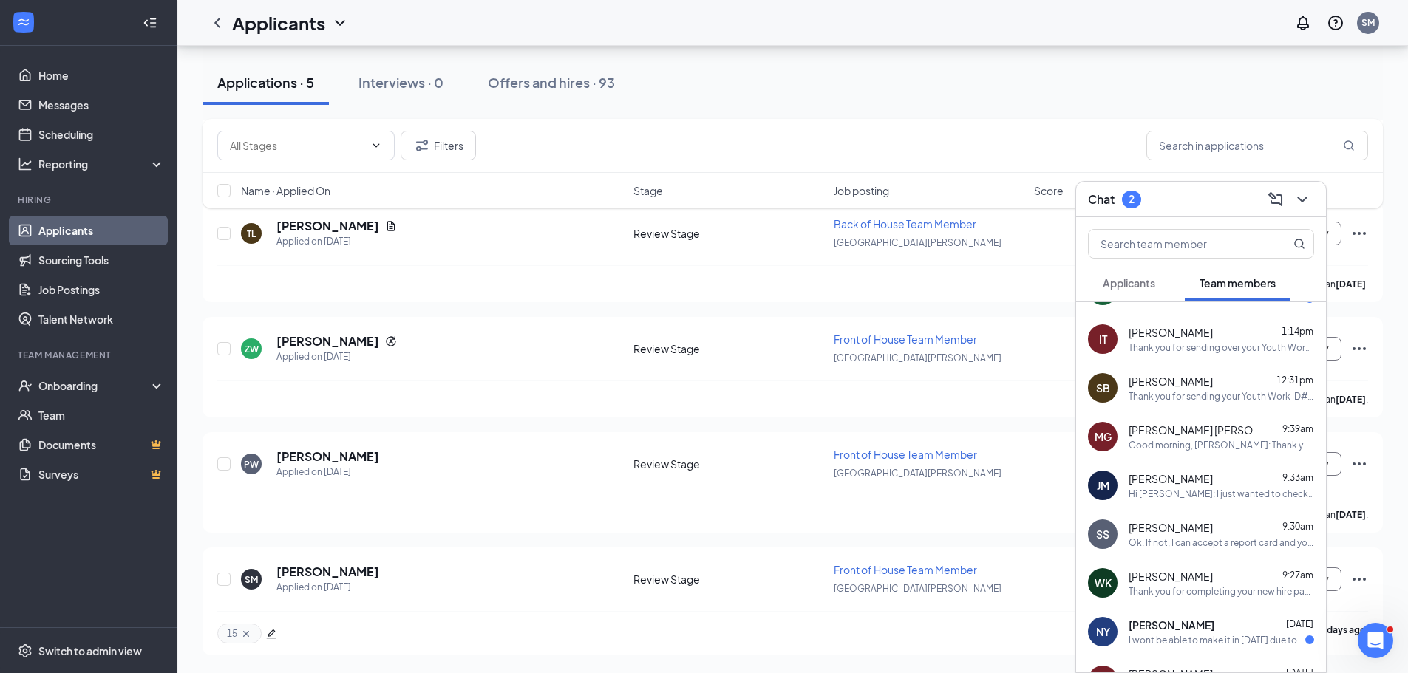
scroll to position [0, 0]
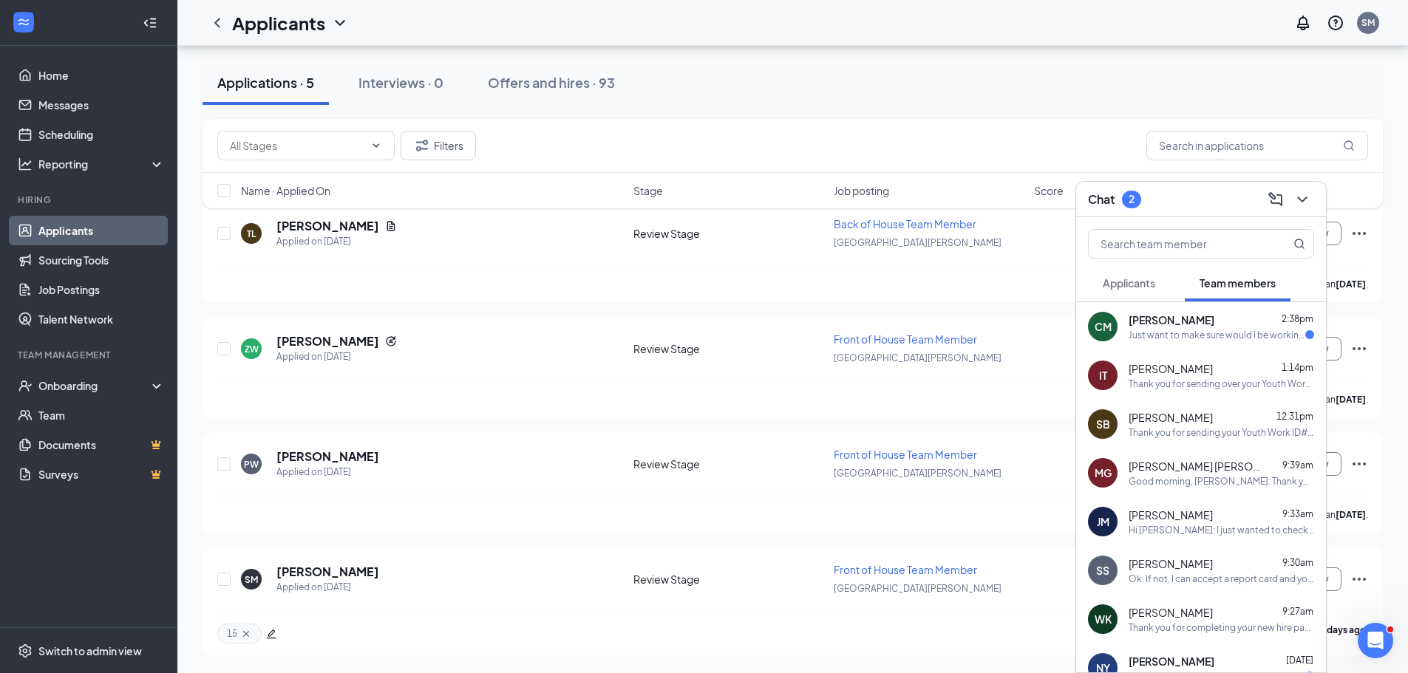
click at [1233, 331] on div "Just want to make sure would I be working at the huntersville location" at bounding box center [1216, 335] width 177 height 13
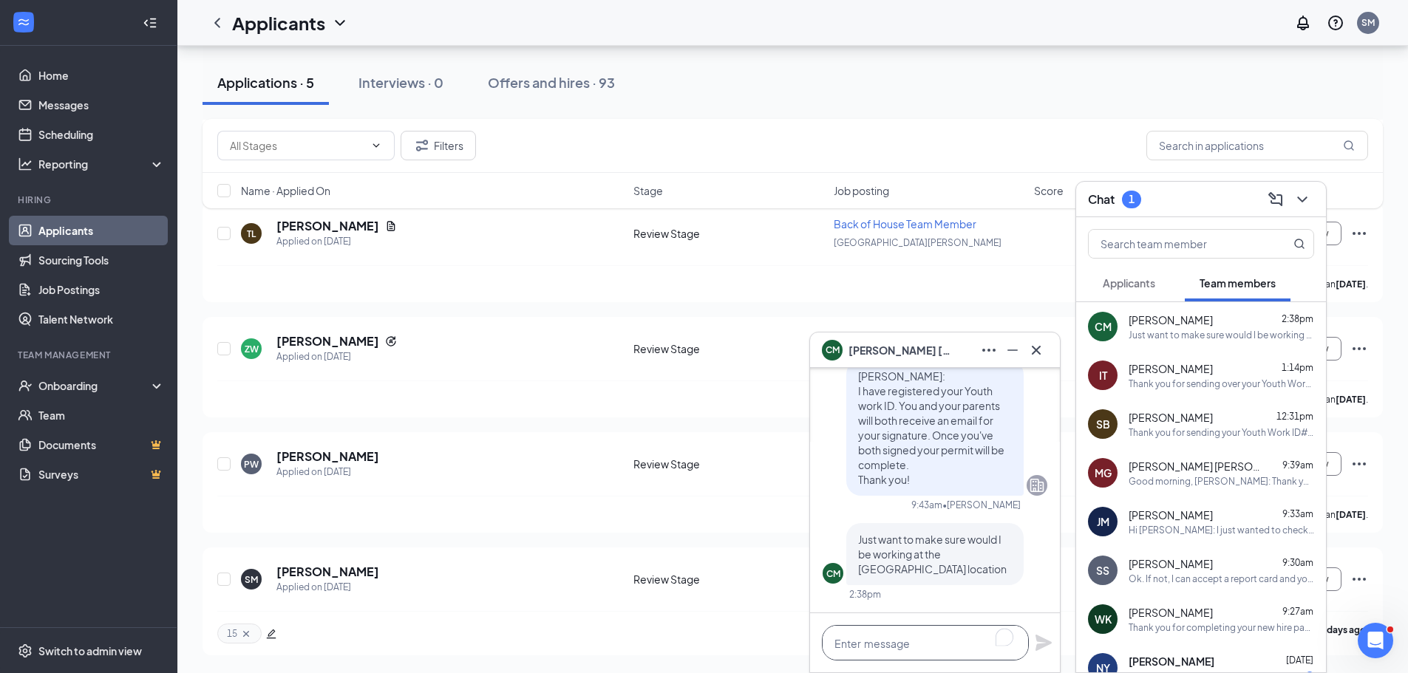
click at [923, 640] on textarea "To enrich screen reader interactions, please activate Accessibility in Grammarl…" at bounding box center [925, 642] width 207 height 35
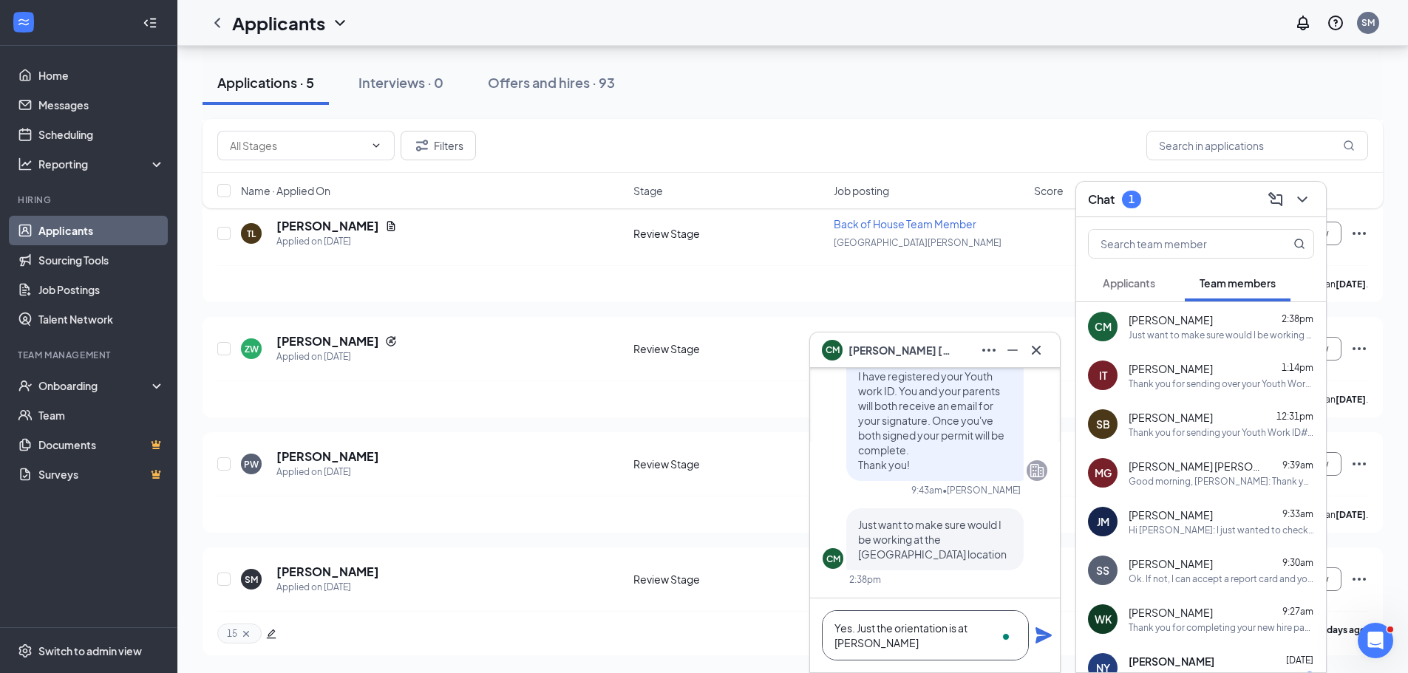
type textarea "Yes. Just the orientation is at [PERSON_NAME]"
click at [1048, 631] on icon "Plane" at bounding box center [1043, 636] width 18 height 18
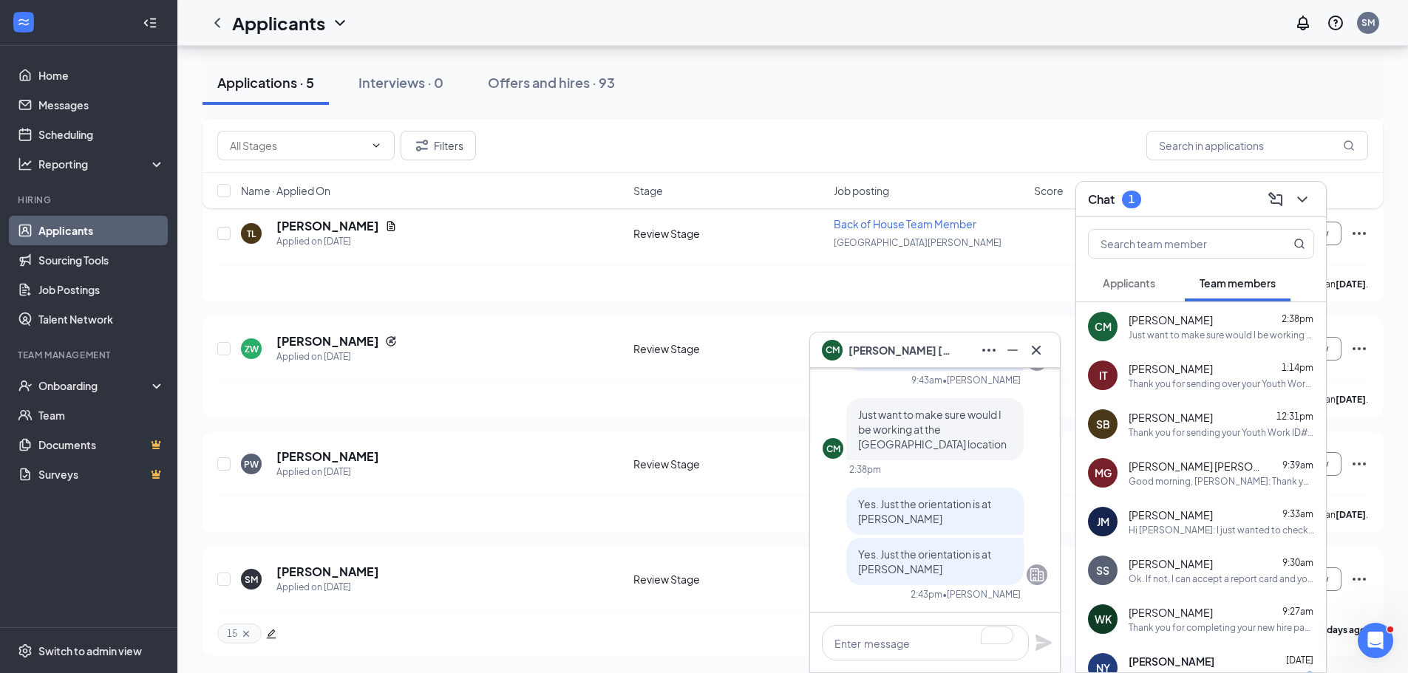
click at [1051, 341] on div "CM Cecilia McInerney" at bounding box center [935, 349] width 250 height 35
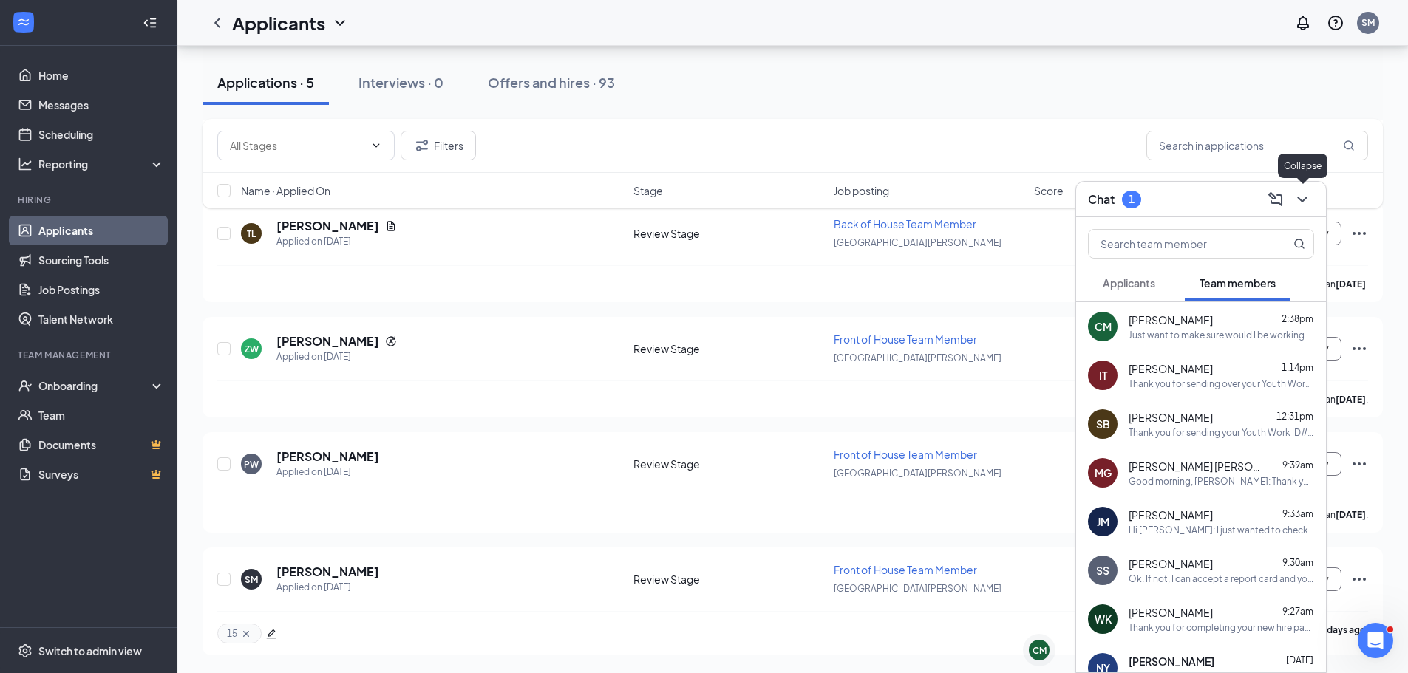
click at [1292, 205] on button at bounding box center [1302, 200] width 24 height 24
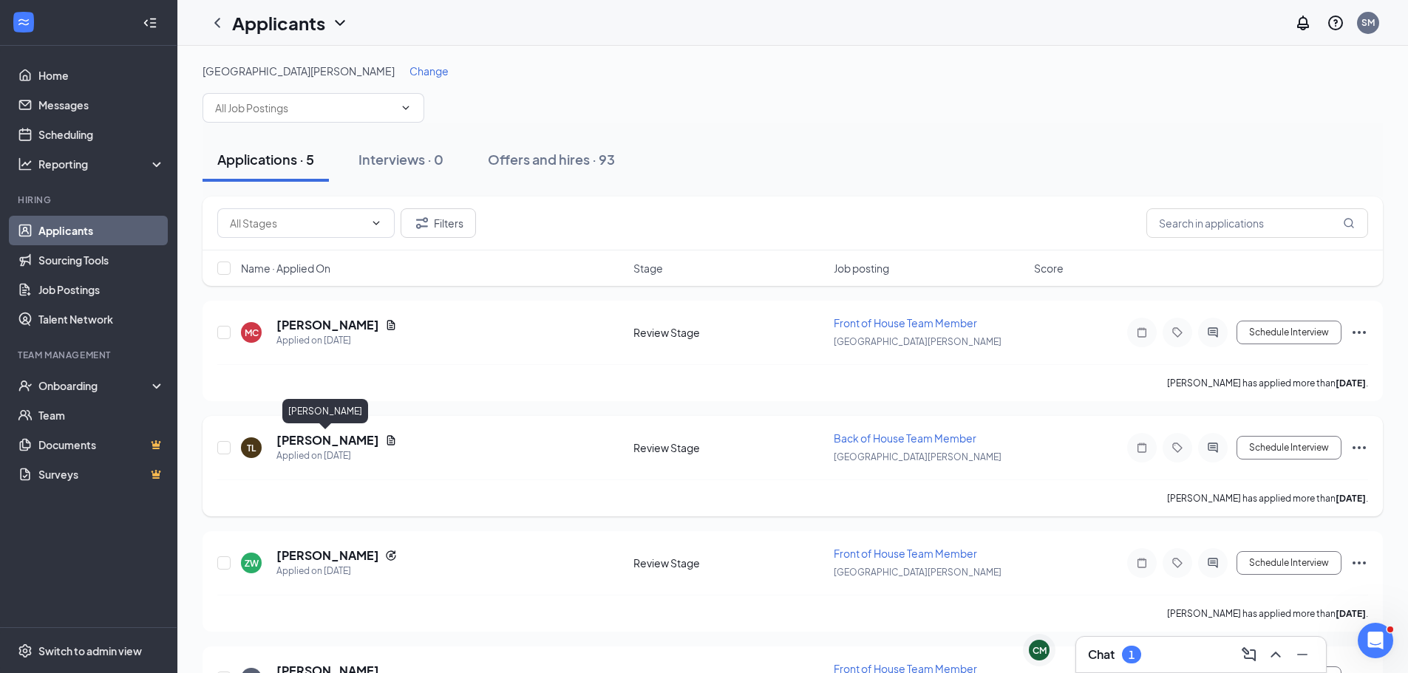
click at [344, 440] on h5 "[PERSON_NAME]" at bounding box center [327, 440] width 103 height 16
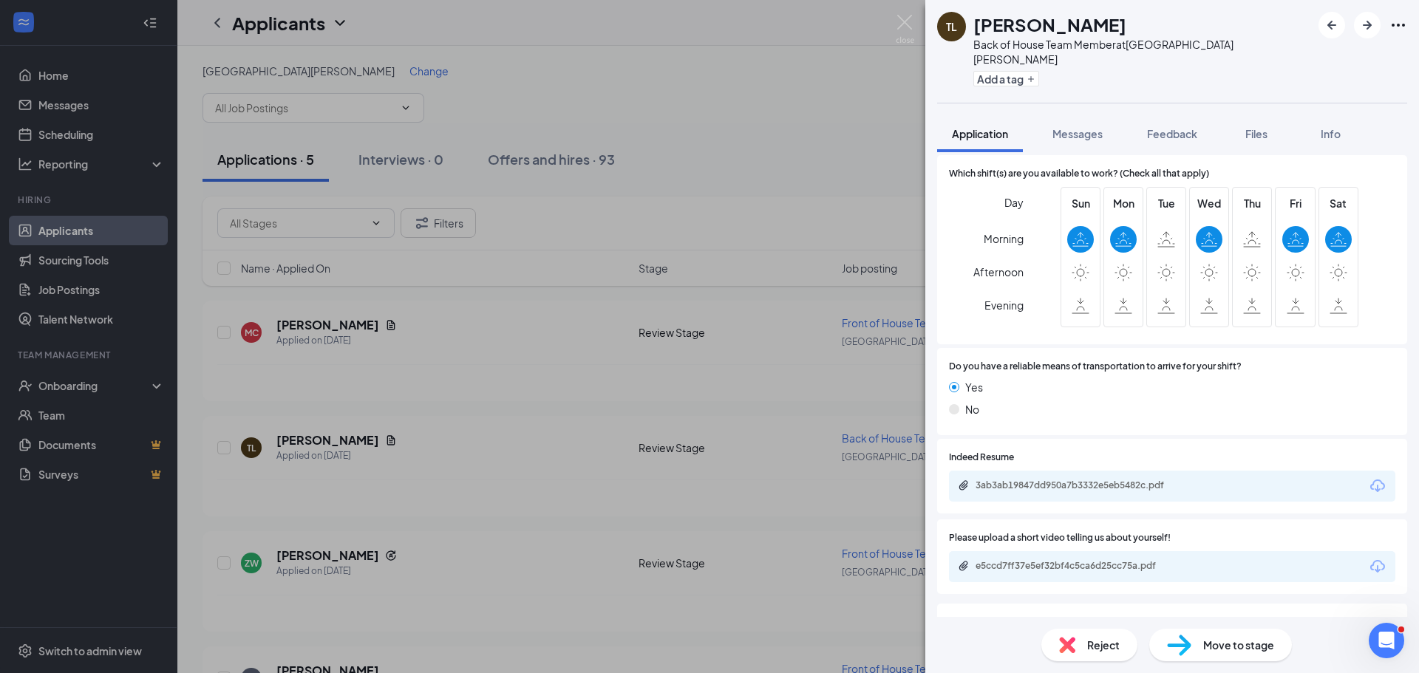
scroll to position [1416, 0]
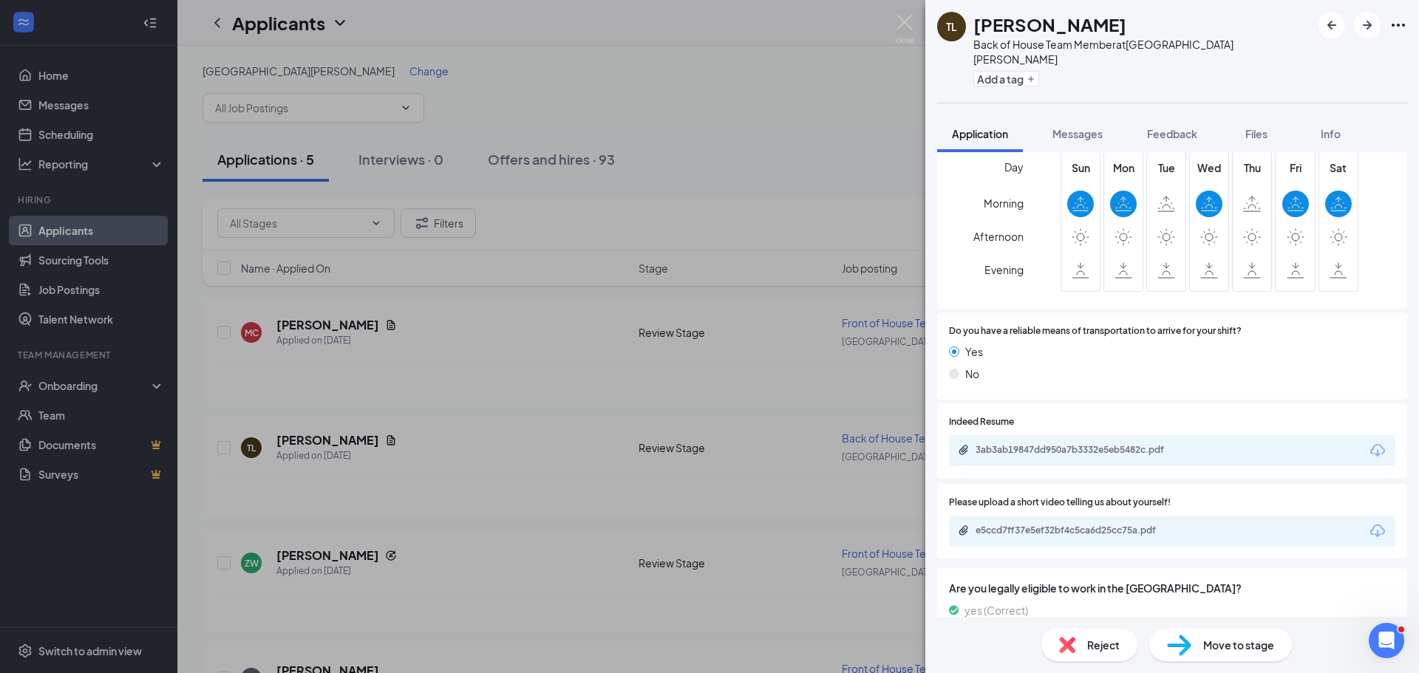
click at [1368, 522] on icon "Download" at bounding box center [1377, 531] width 18 height 18
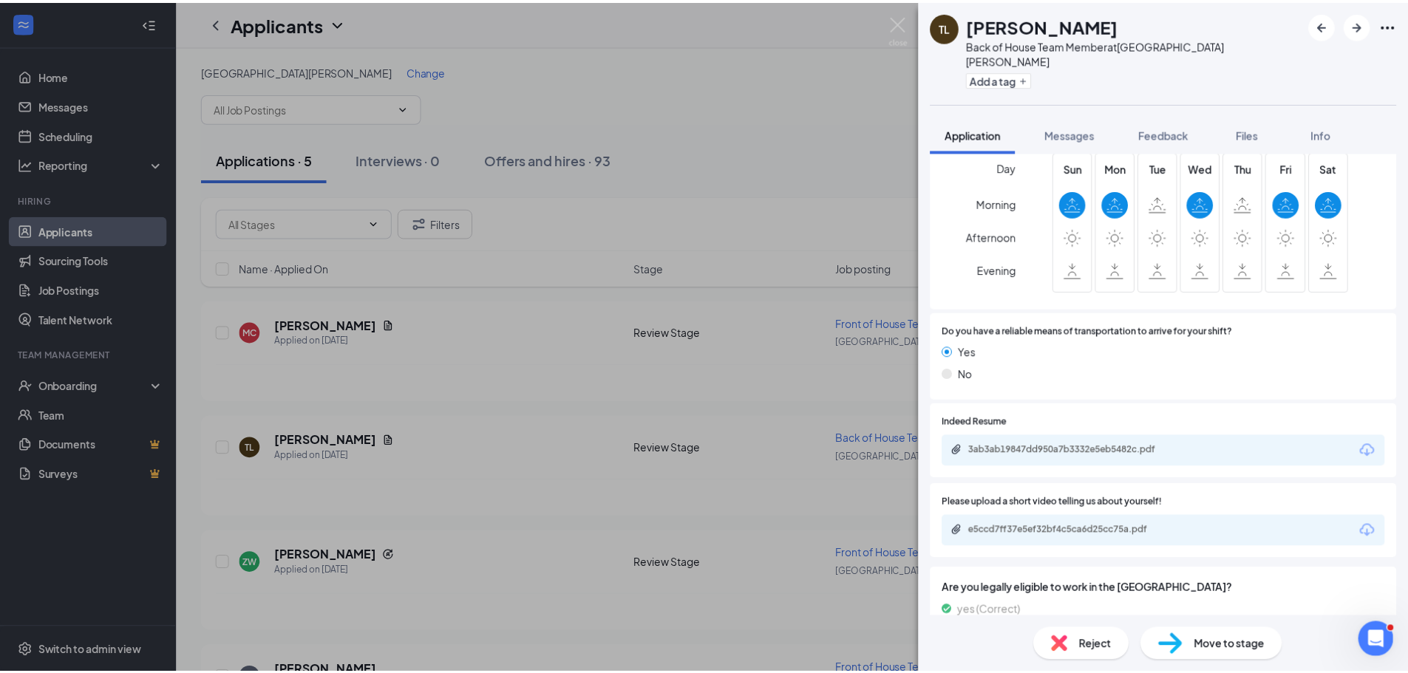
scroll to position [1411, 0]
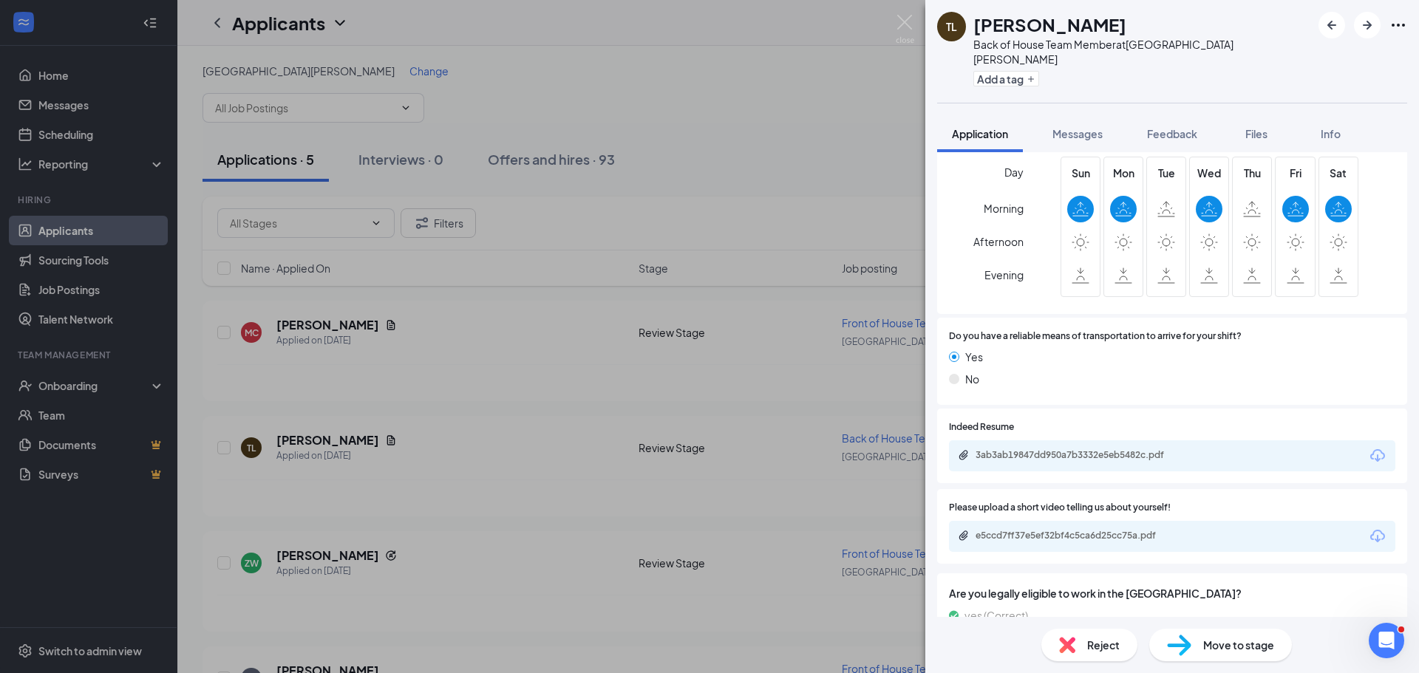
click at [616, 362] on div "TL Tara Lawrence Back of House Team Member at Lake Norman Add a tag Application…" at bounding box center [709, 336] width 1419 height 673
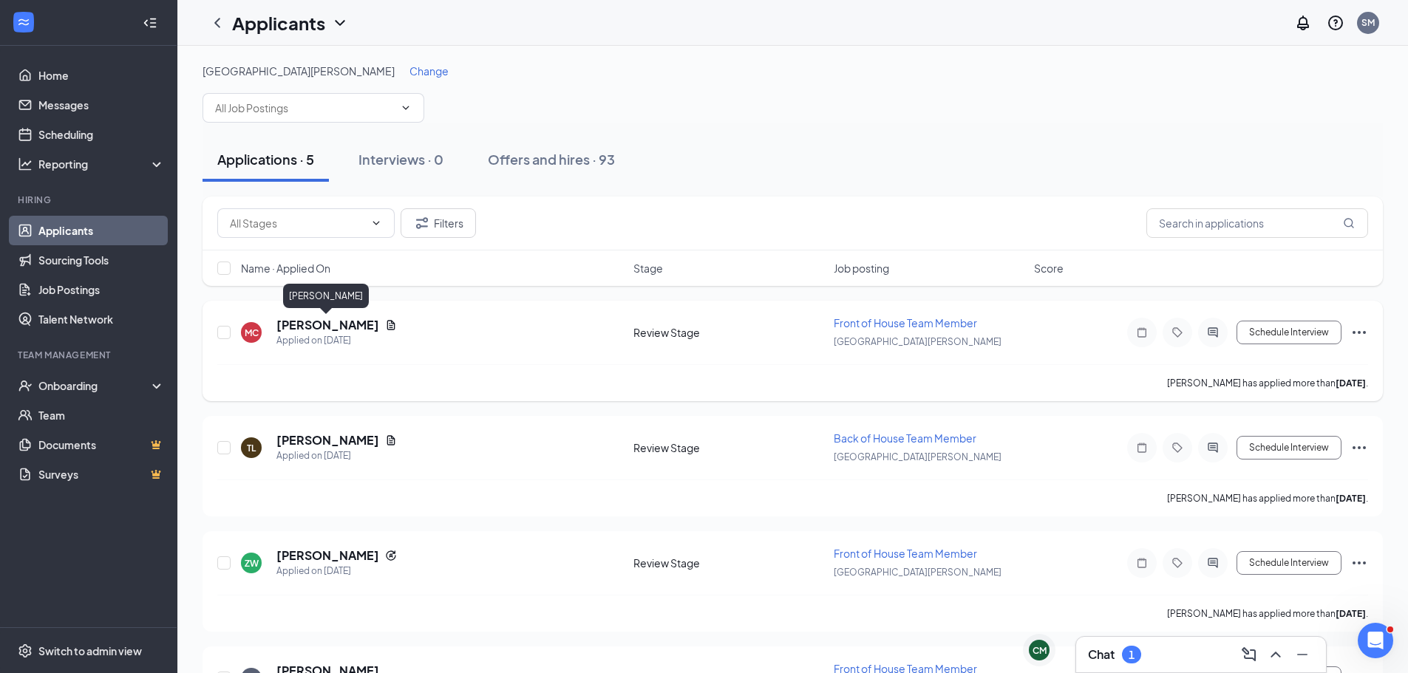
click at [339, 323] on h5 "[PERSON_NAME]" at bounding box center [327, 325] width 103 height 16
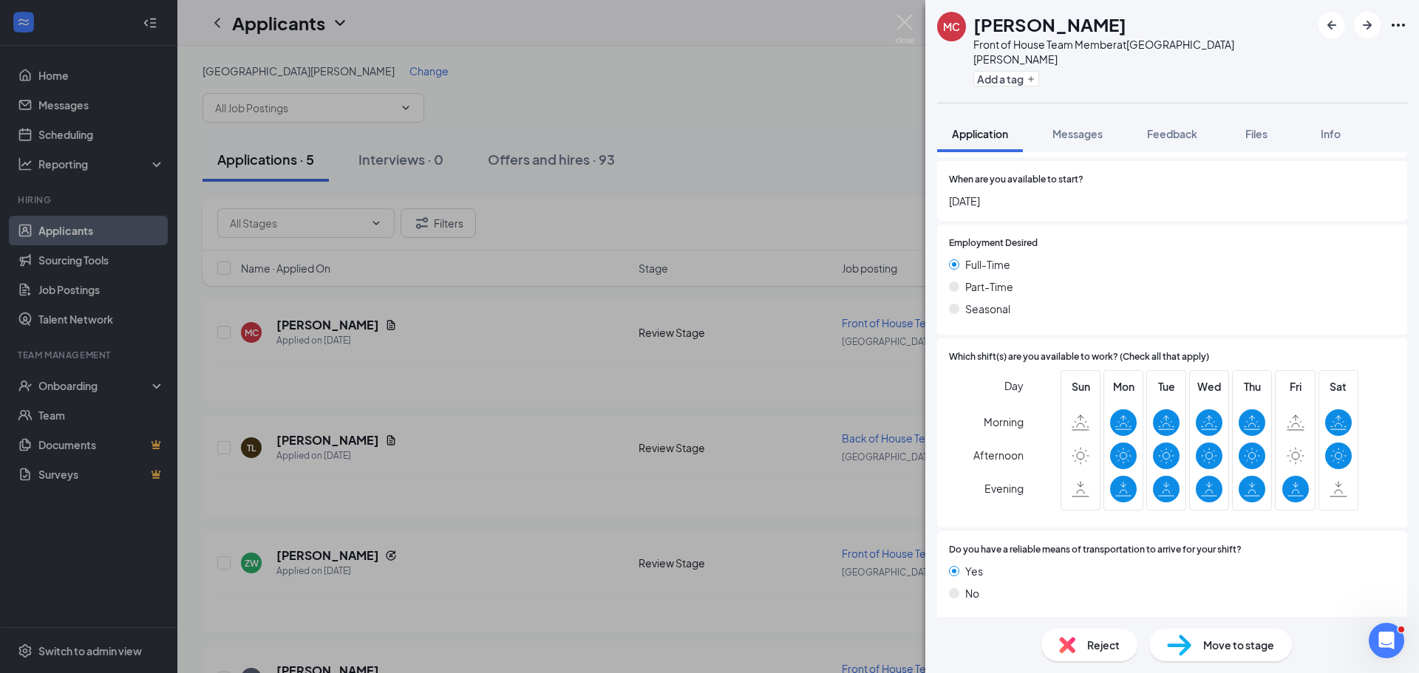
scroll to position [1416, 0]
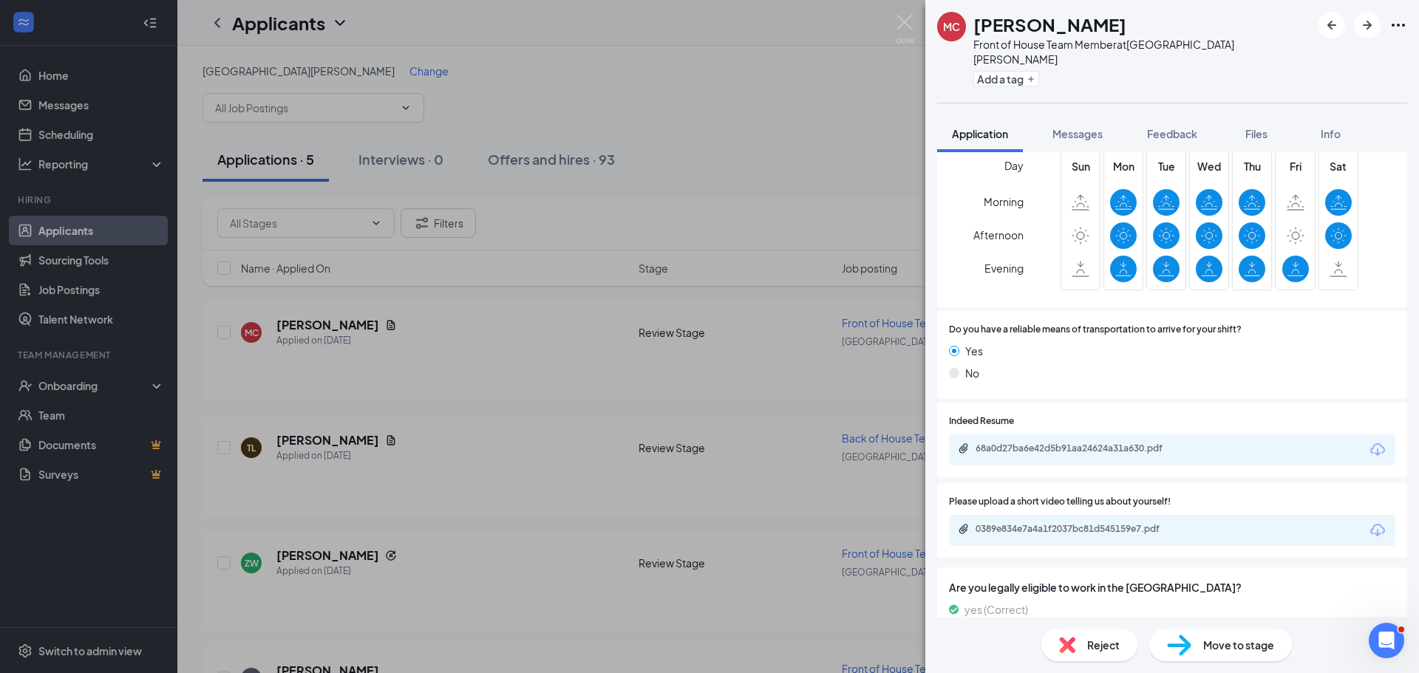
click at [1370, 443] on icon "Download" at bounding box center [1377, 449] width 15 height 13
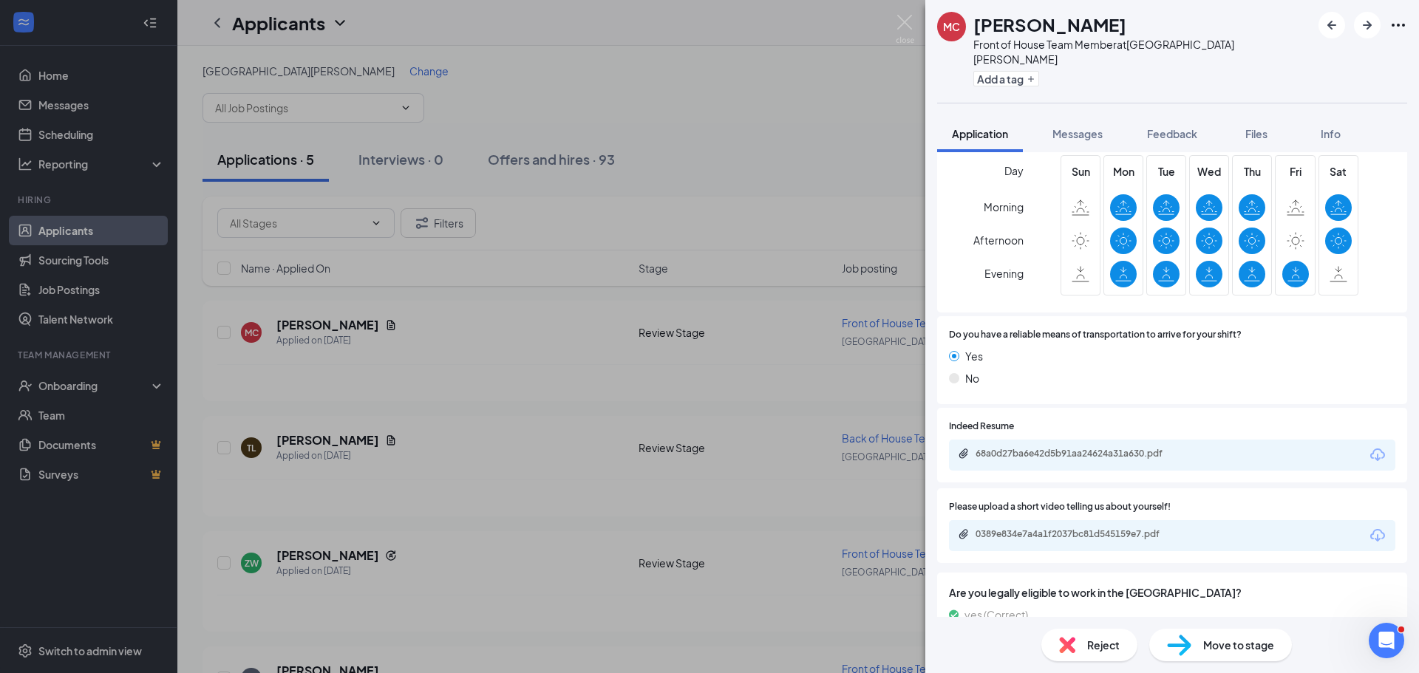
drag, startPoint x: 657, startPoint y: 416, endPoint x: 260, endPoint y: 259, distance: 426.9
click at [602, 401] on div "MC Meicco Clyburn Front of House Team Member at Lake Norman Add a tag Applicati…" at bounding box center [709, 336] width 1419 height 673
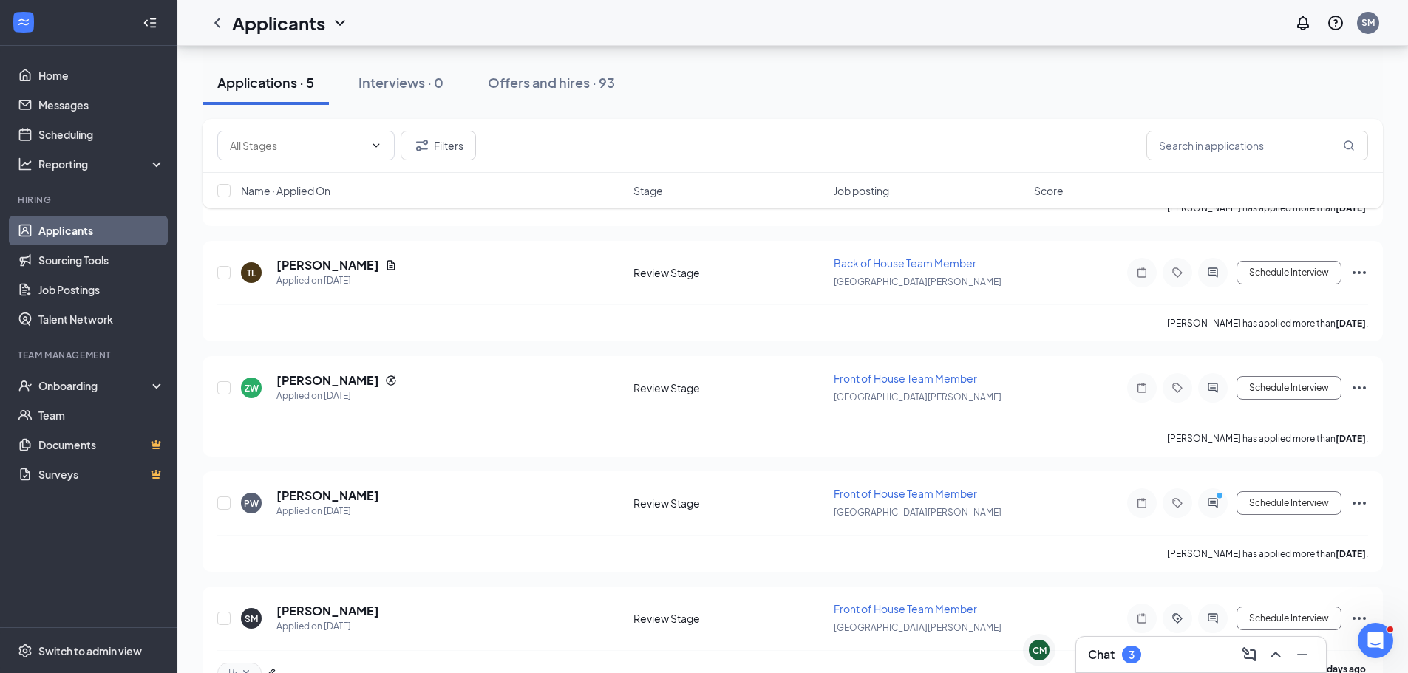
scroll to position [140, 0]
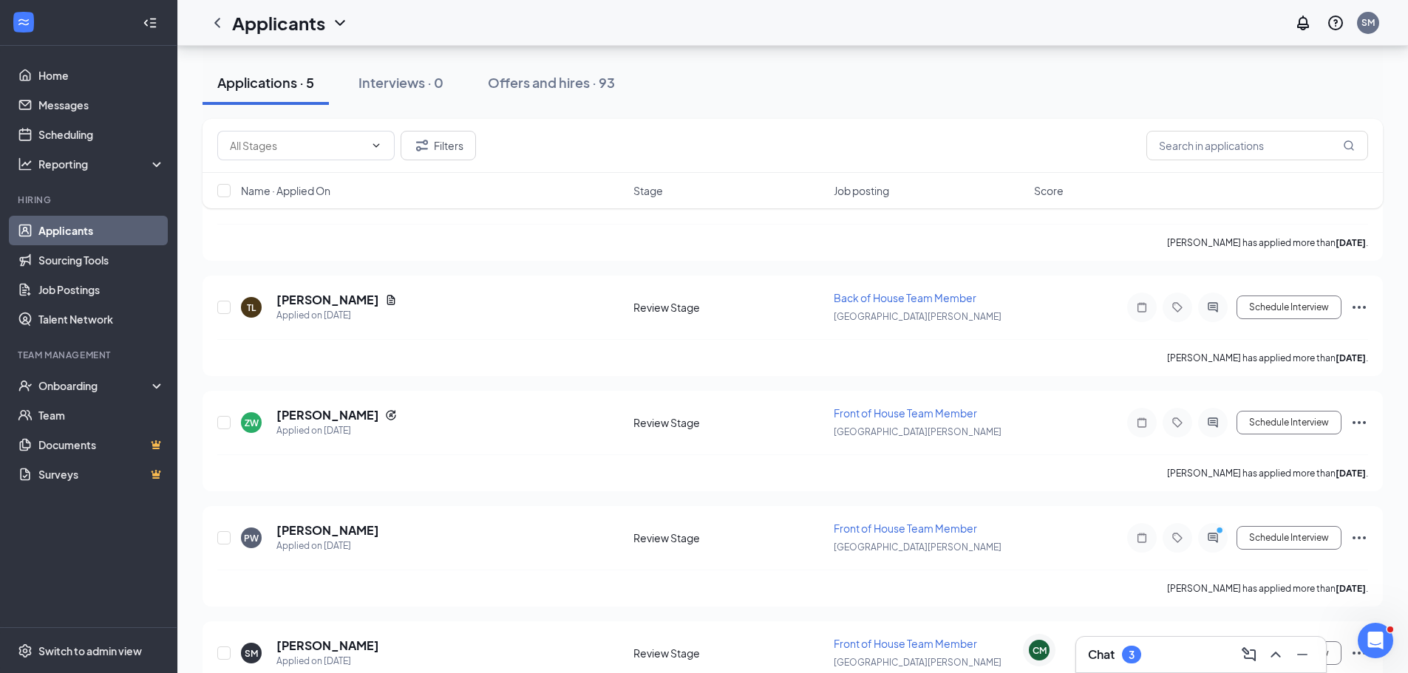
click at [1107, 646] on div "Chat 3" at bounding box center [1114, 655] width 53 height 18
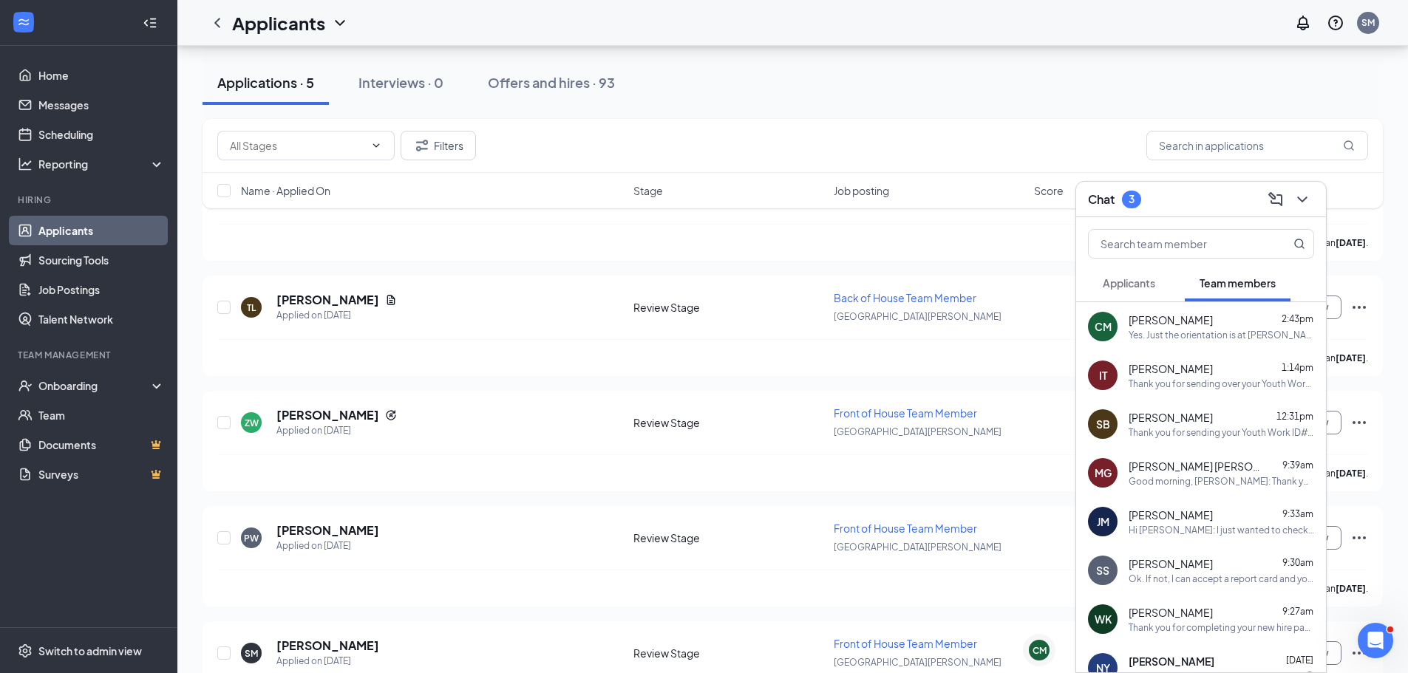
click at [1139, 290] on div "Applicants" at bounding box center [1128, 283] width 52 height 15
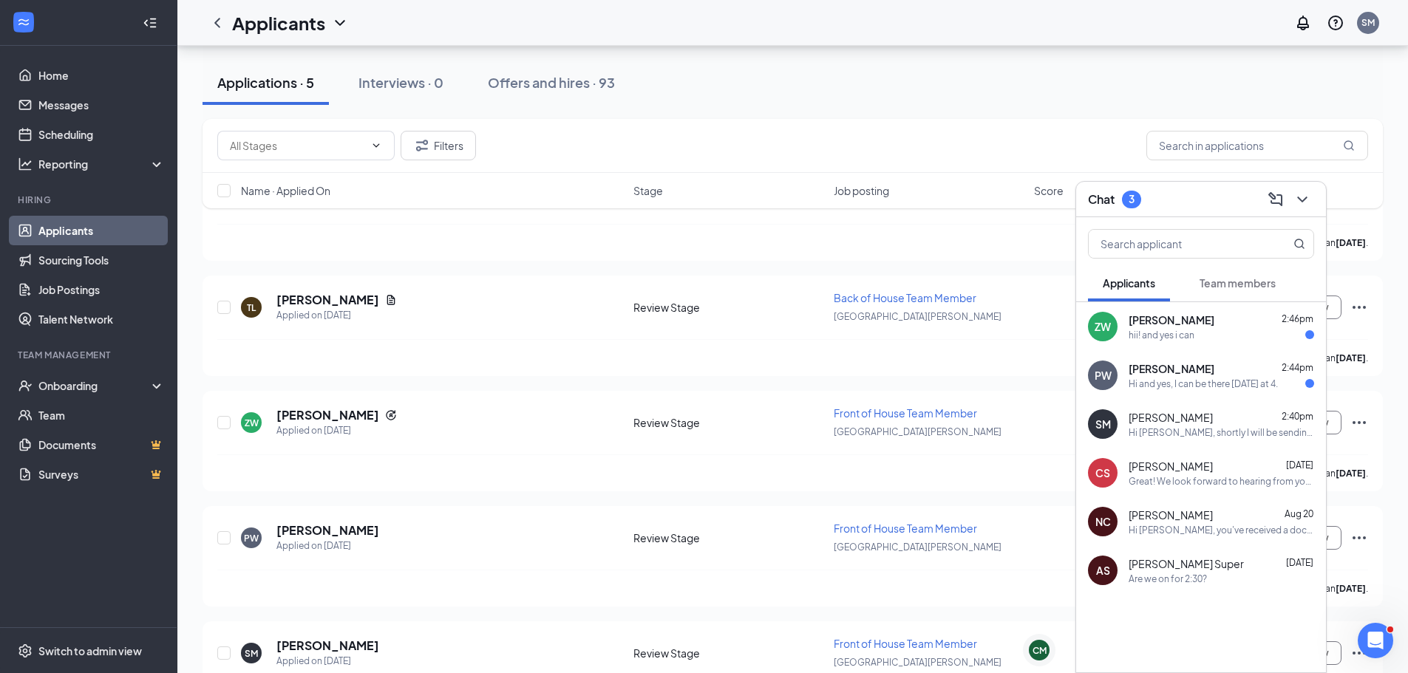
click at [1170, 364] on span "[PERSON_NAME]" at bounding box center [1171, 368] width 86 height 15
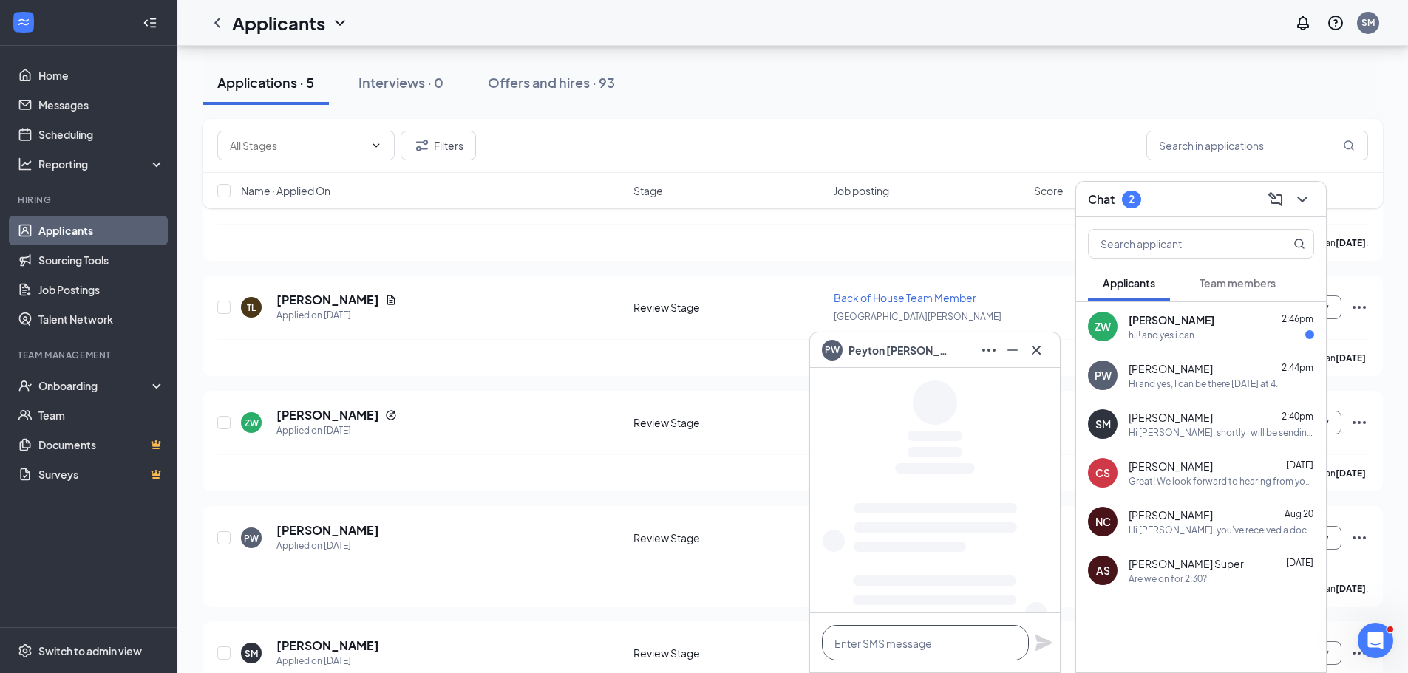
click at [930, 633] on textarea at bounding box center [925, 642] width 207 height 35
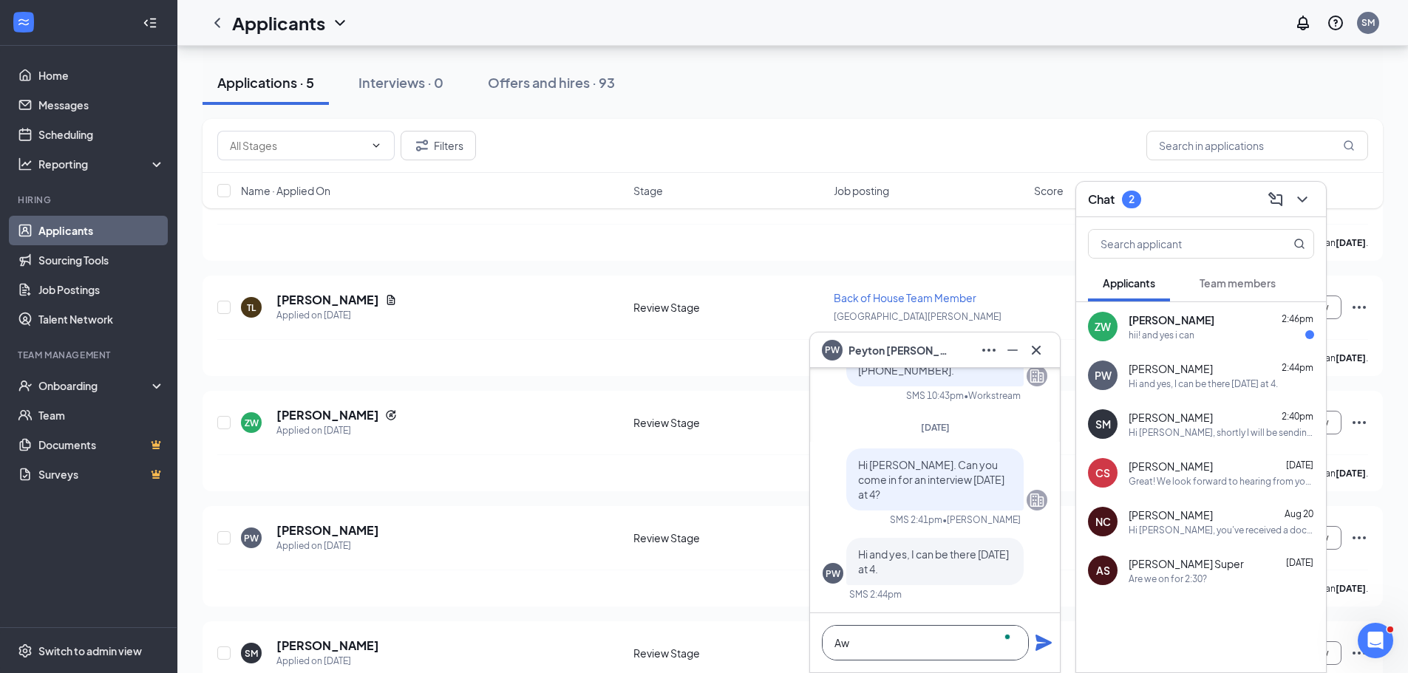
scroll to position [1, 0]
type textarea "Awesome. See you then!"
click at [1040, 641] on icon "Plane" at bounding box center [1043, 643] width 16 height 16
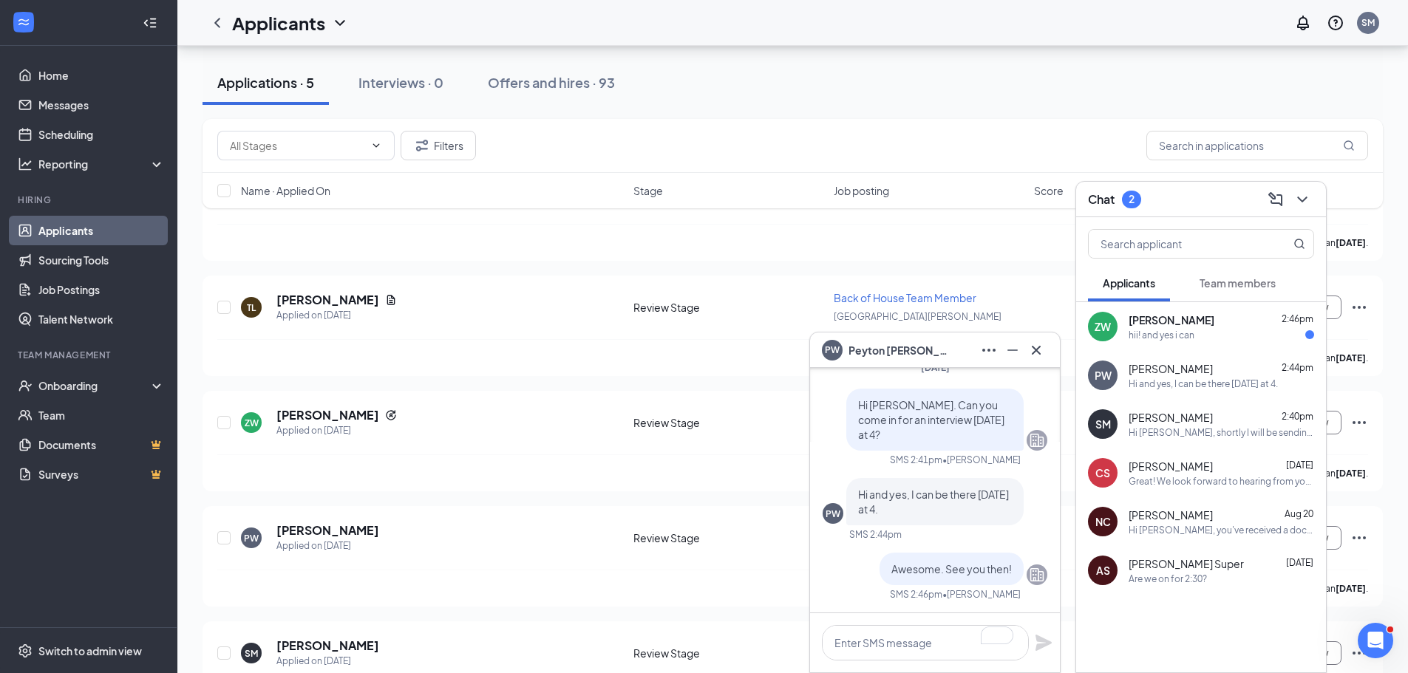
scroll to position [0, 0]
click at [929, 570] on span "Awesome. See you then!" at bounding box center [951, 568] width 120 height 13
copy span "Awesome. See you then!"
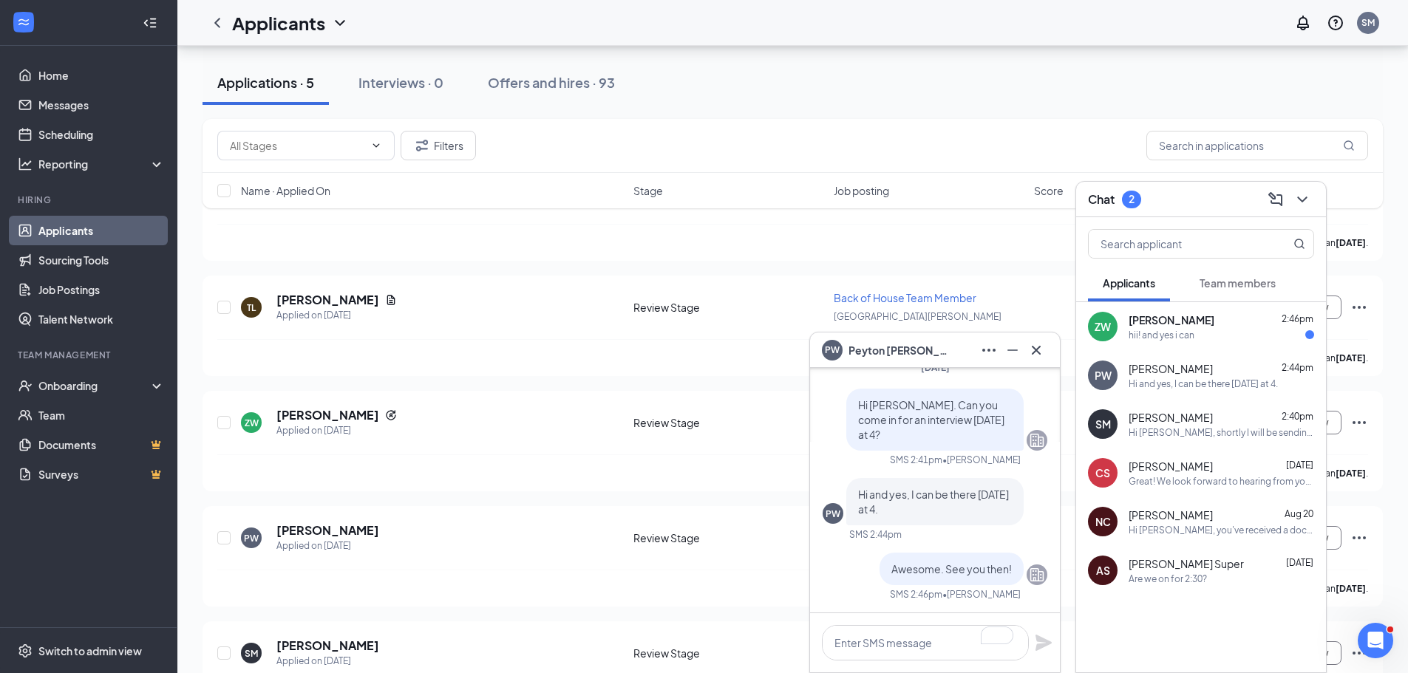
click at [1158, 338] on div "hii! and yes i can" at bounding box center [1161, 335] width 66 height 13
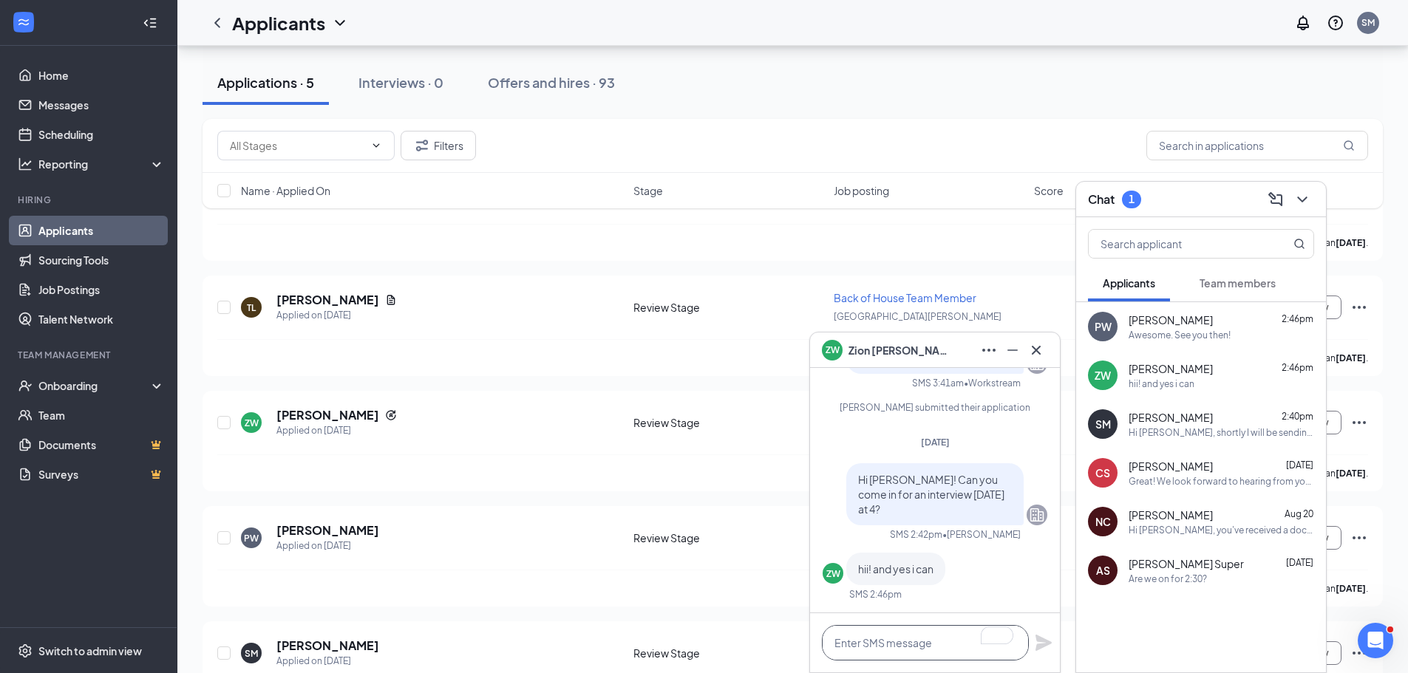
click at [881, 641] on textarea "To enrich screen reader interactions, please activate Accessibility in Grammarl…" at bounding box center [925, 642] width 207 height 35
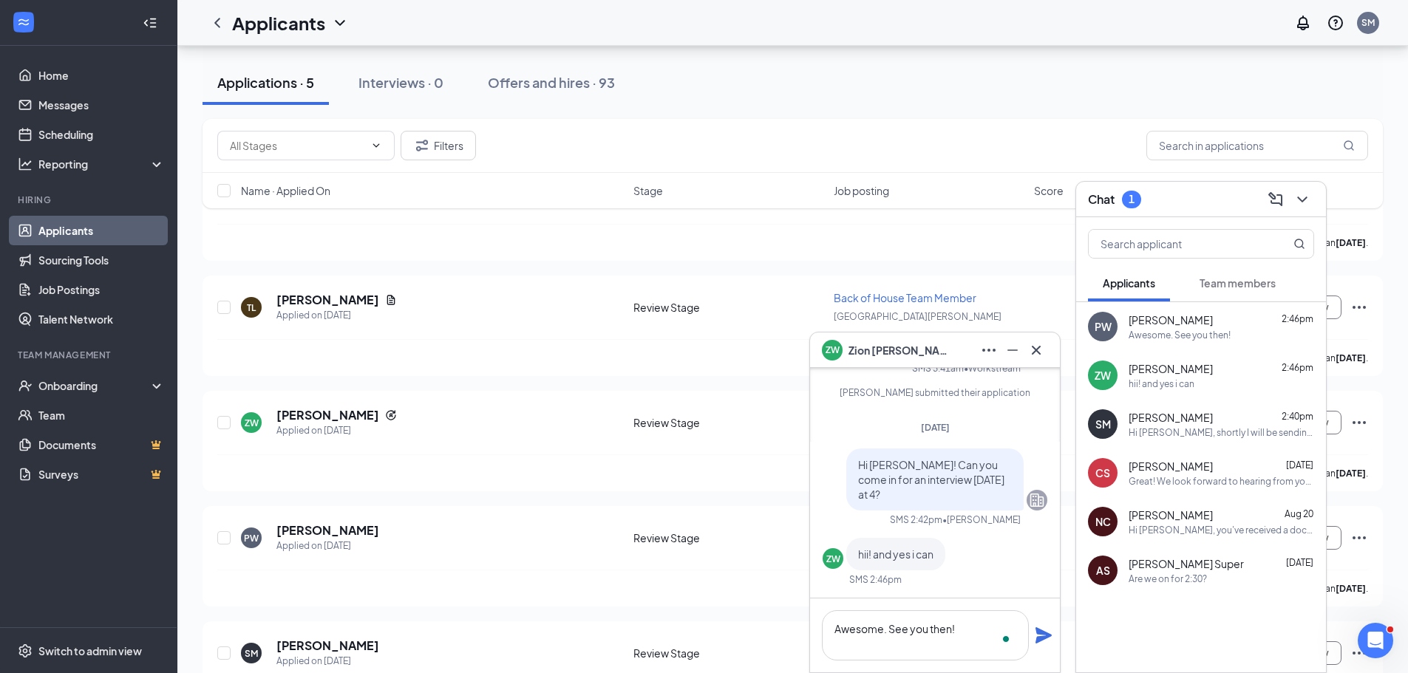
scroll to position [1, 0]
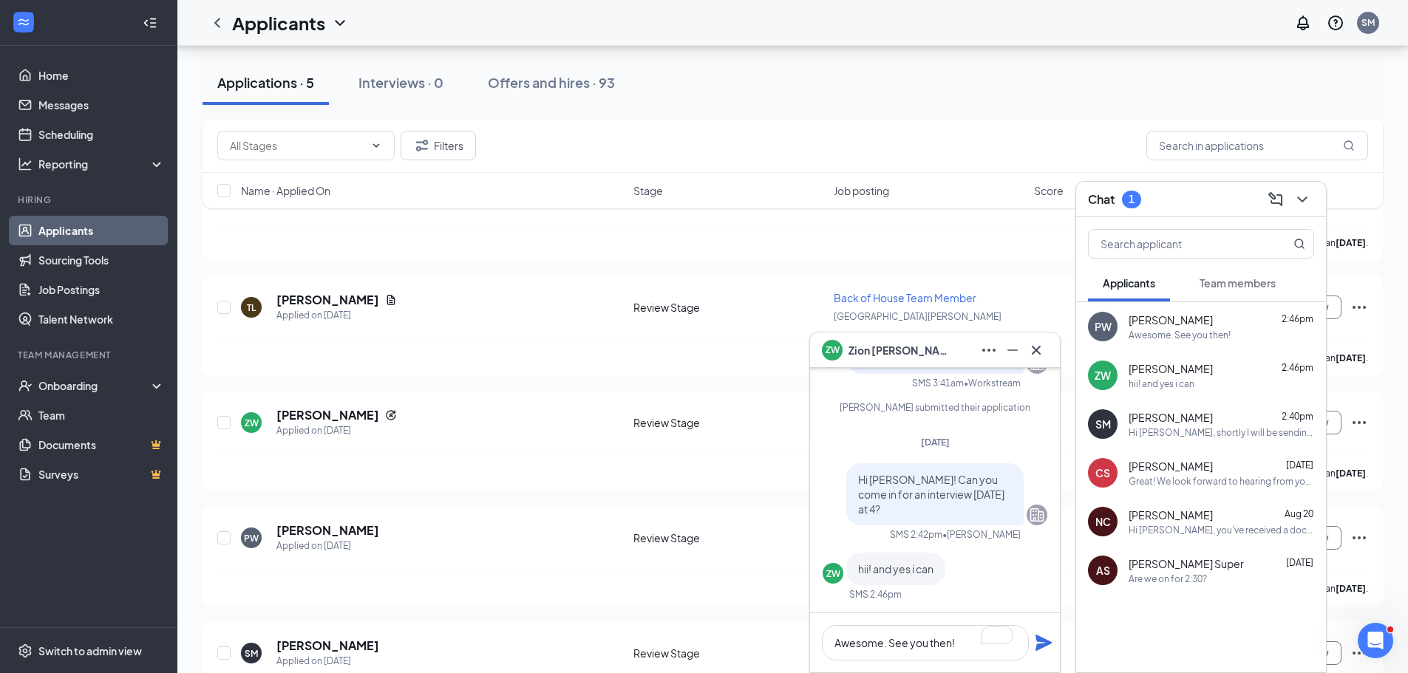
type textarea "Awesome. See you then!"
click at [1043, 646] on icon "Plane" at bounding box center [1043, 643] width 16 height 16
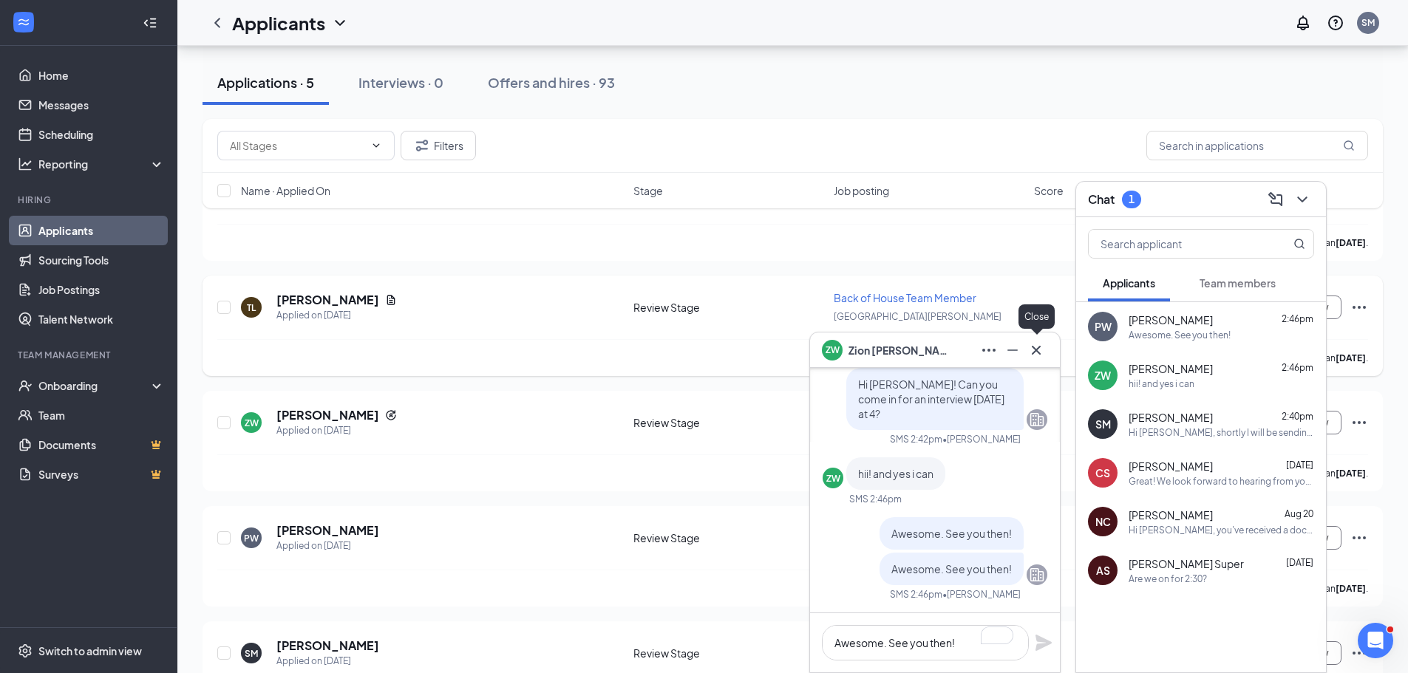
click at [1036, 355] on icon "Cross" at bounding box center [1036, 350] width 18 height 18
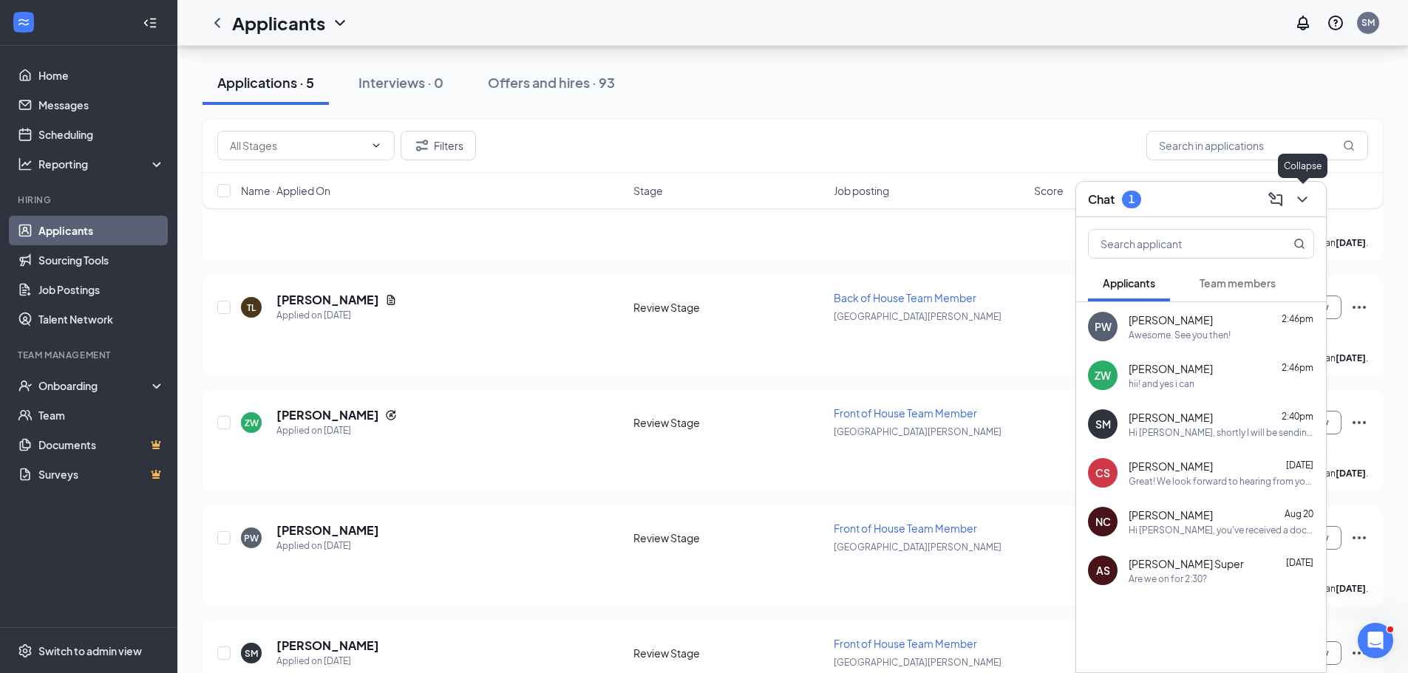
click at [1304, 199] on icon "ChevronDown" at bounding box center [1302, 200] width 10 height 6
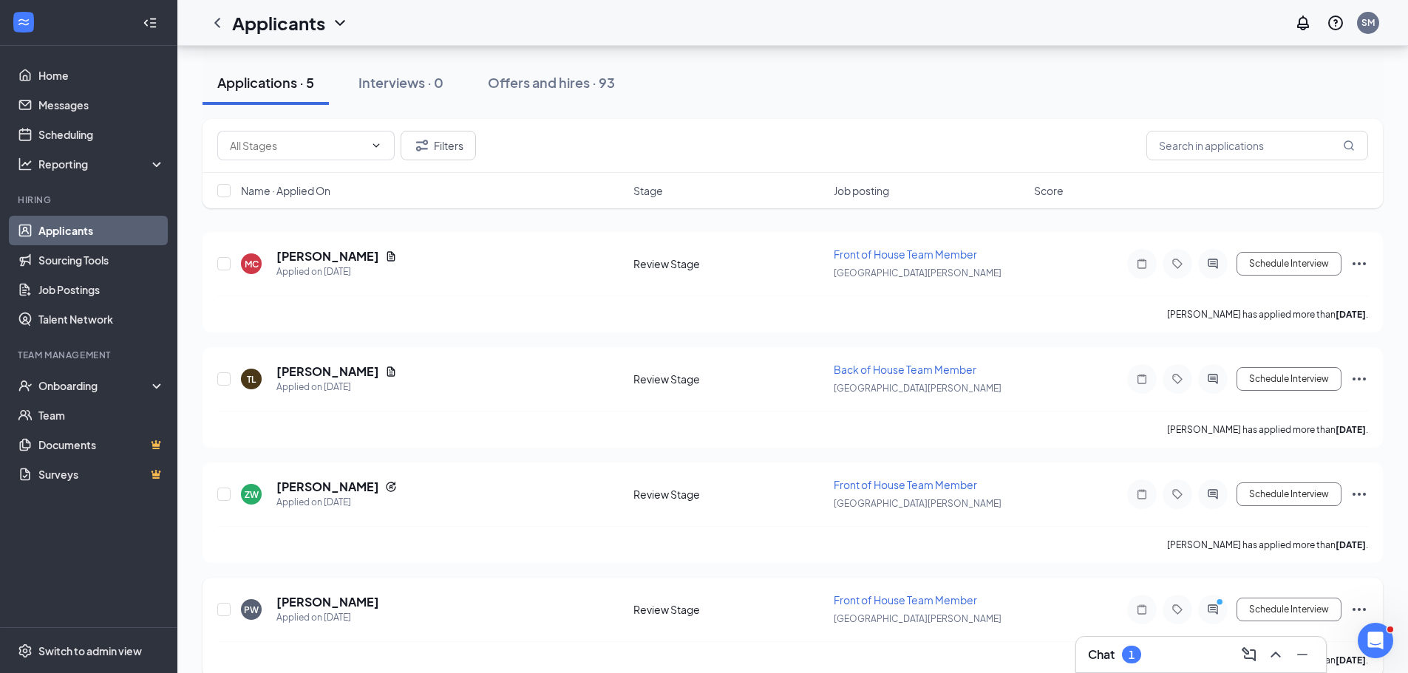
scroll to position [214, 0]
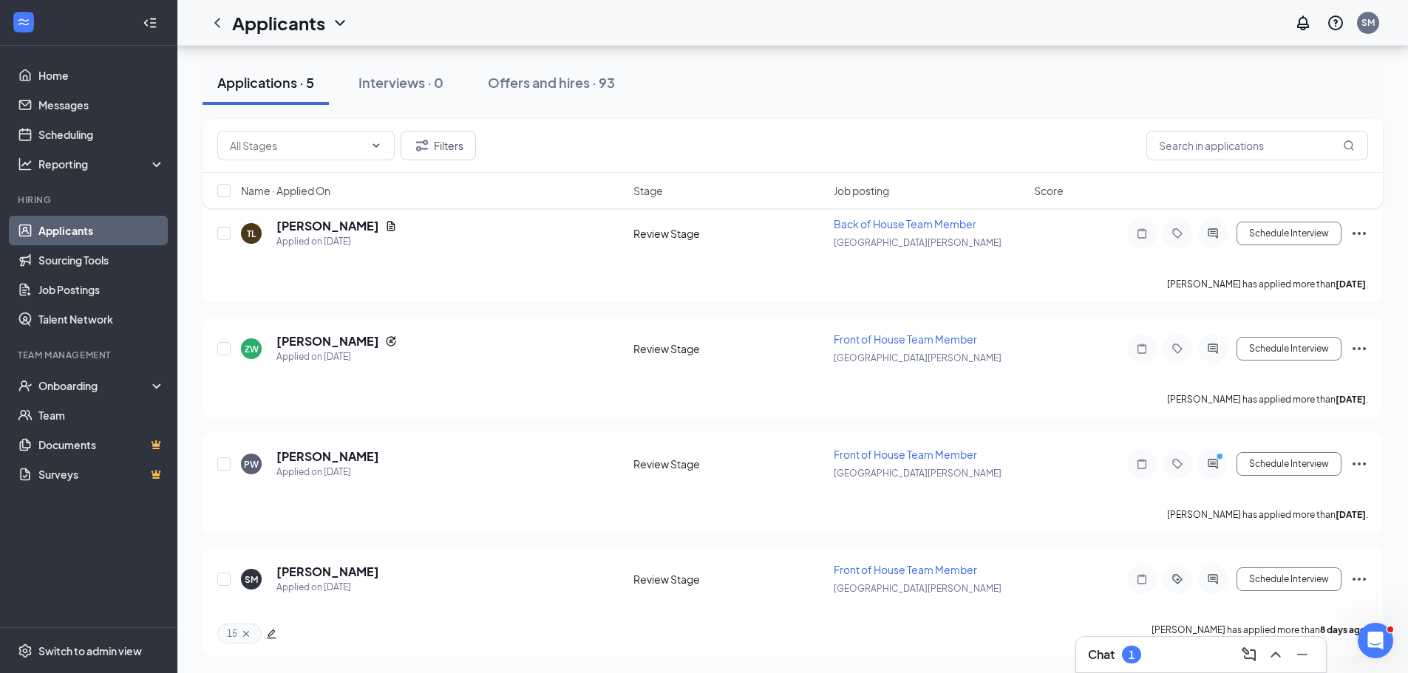
click at [1105, 664] on div "Chat 1" at bounding box center [1201, 655] width 226 height 24
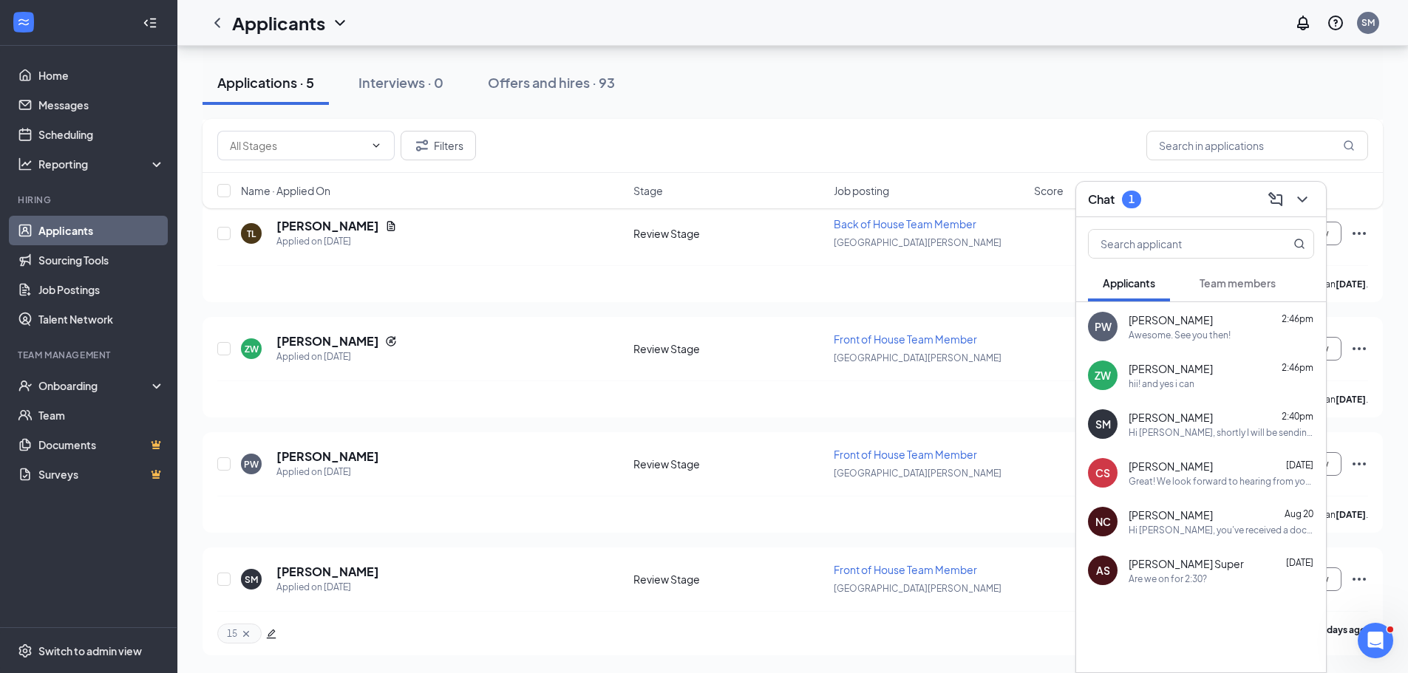
click at [1254, 283] on span "Team members" at bounding box center [1237, 282] width 76 height 13
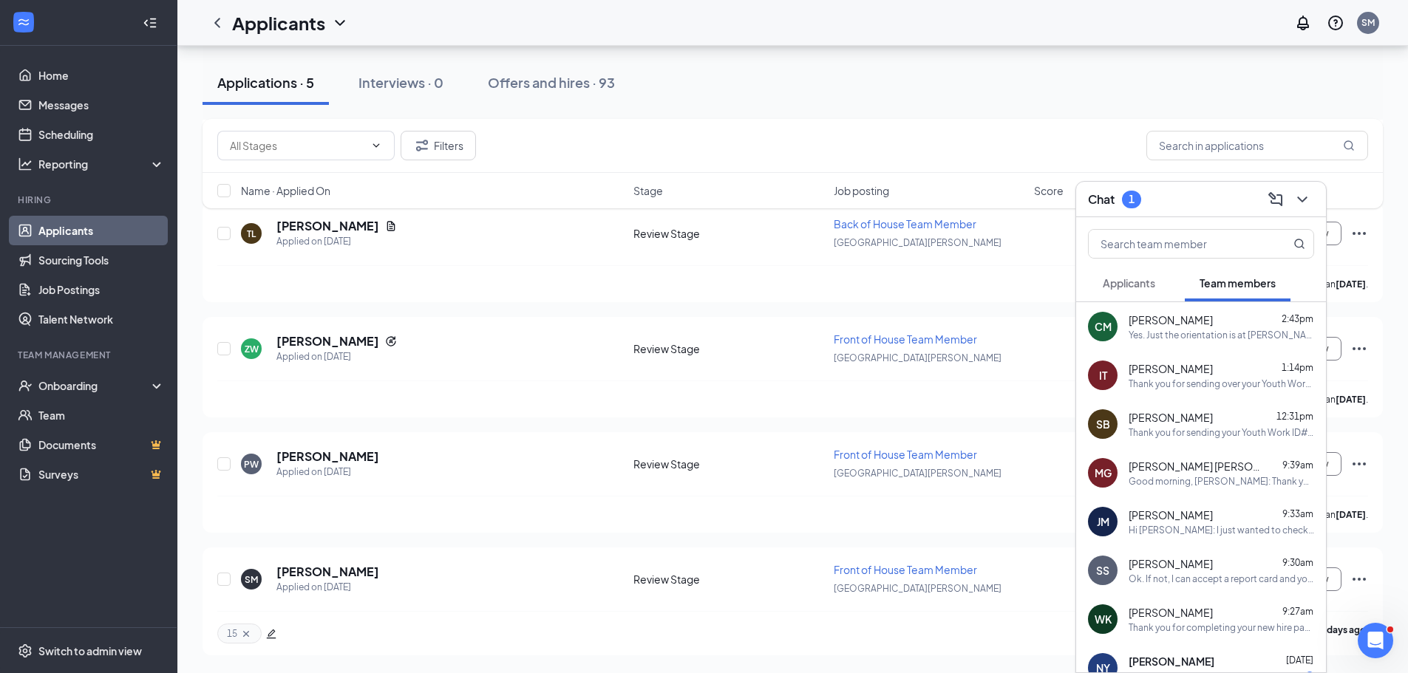
click at [1150, 300] on button "Applicants" at bounding box center [1129, 283] width 82 height 37
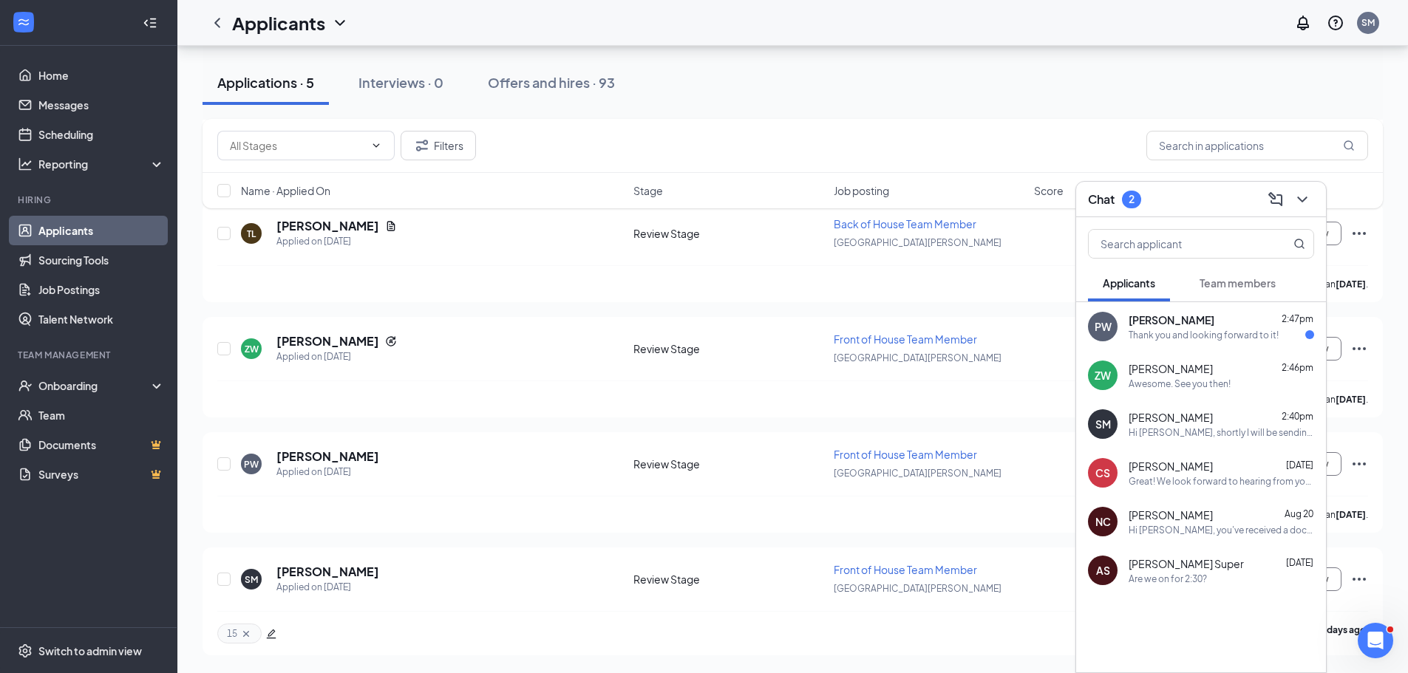
click at [1255, 286] on span "Team members" at bounding box center [1237, 282] width 76 height 13
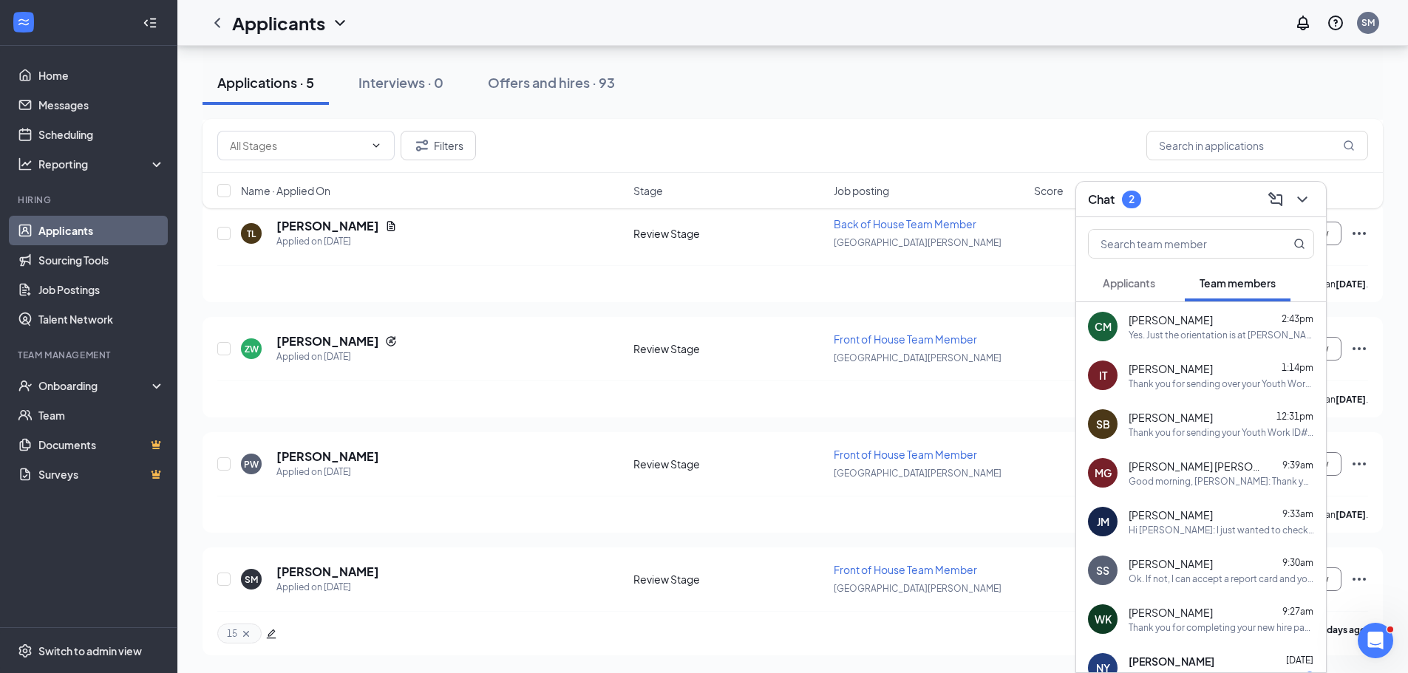
click at [1128, 287] on span "Applicants" at bounding box center [1128, 282] width 52 height 13
